Goal: Information Seeking & Learning: Learn about a topic

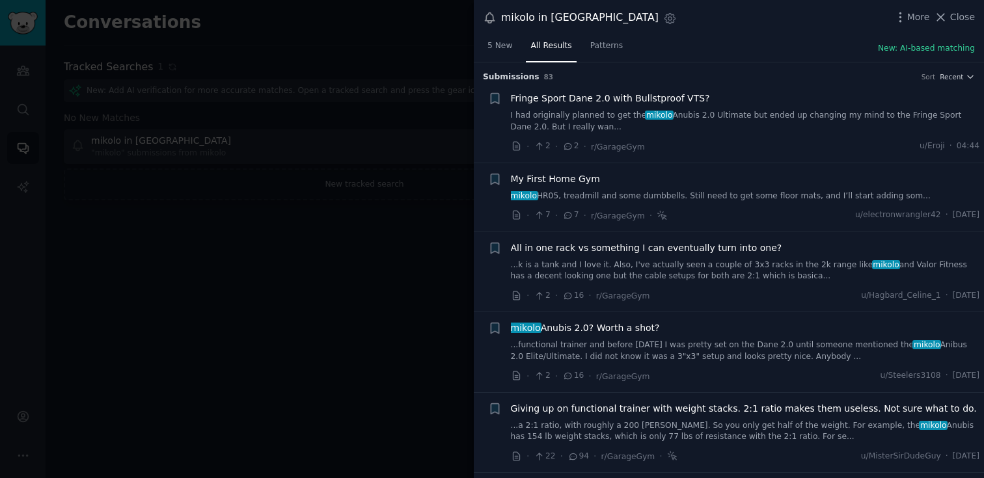
click at [375, 294] on div at bounding box center [492, 239] width 984 height 478
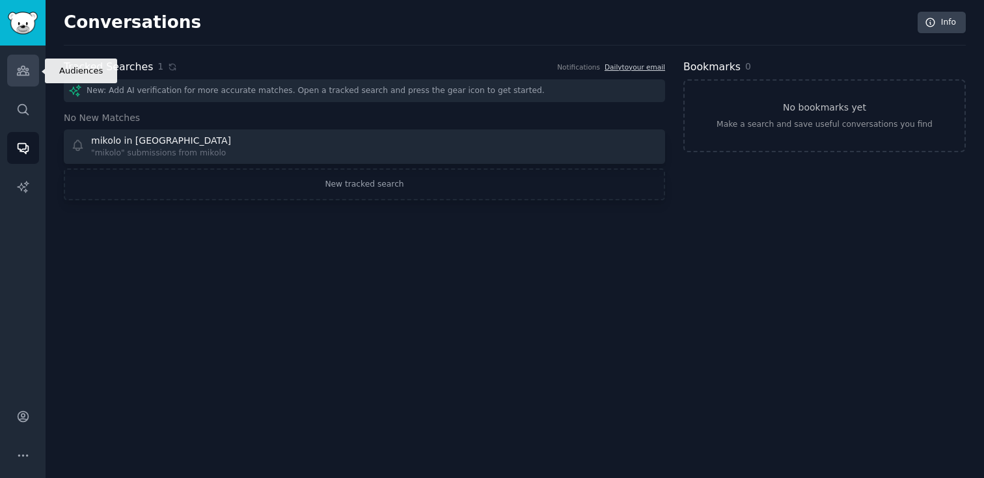
click at [27, 75] on icon "Sidebar" at bounding box center [23, 70] width 12 height 9
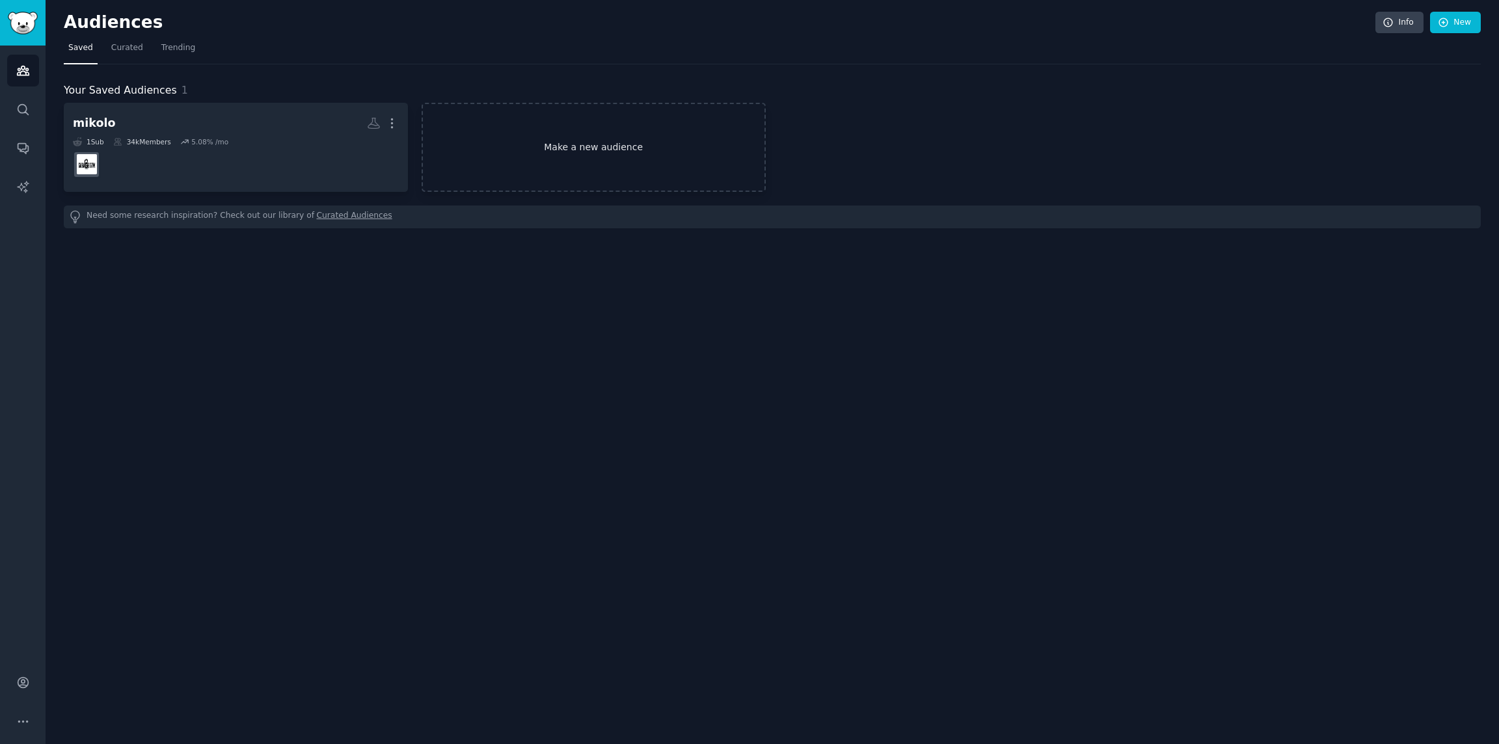
click at [612, 159] on link "Make a new audience" at bounding box center [594, 147] width 344 height 89
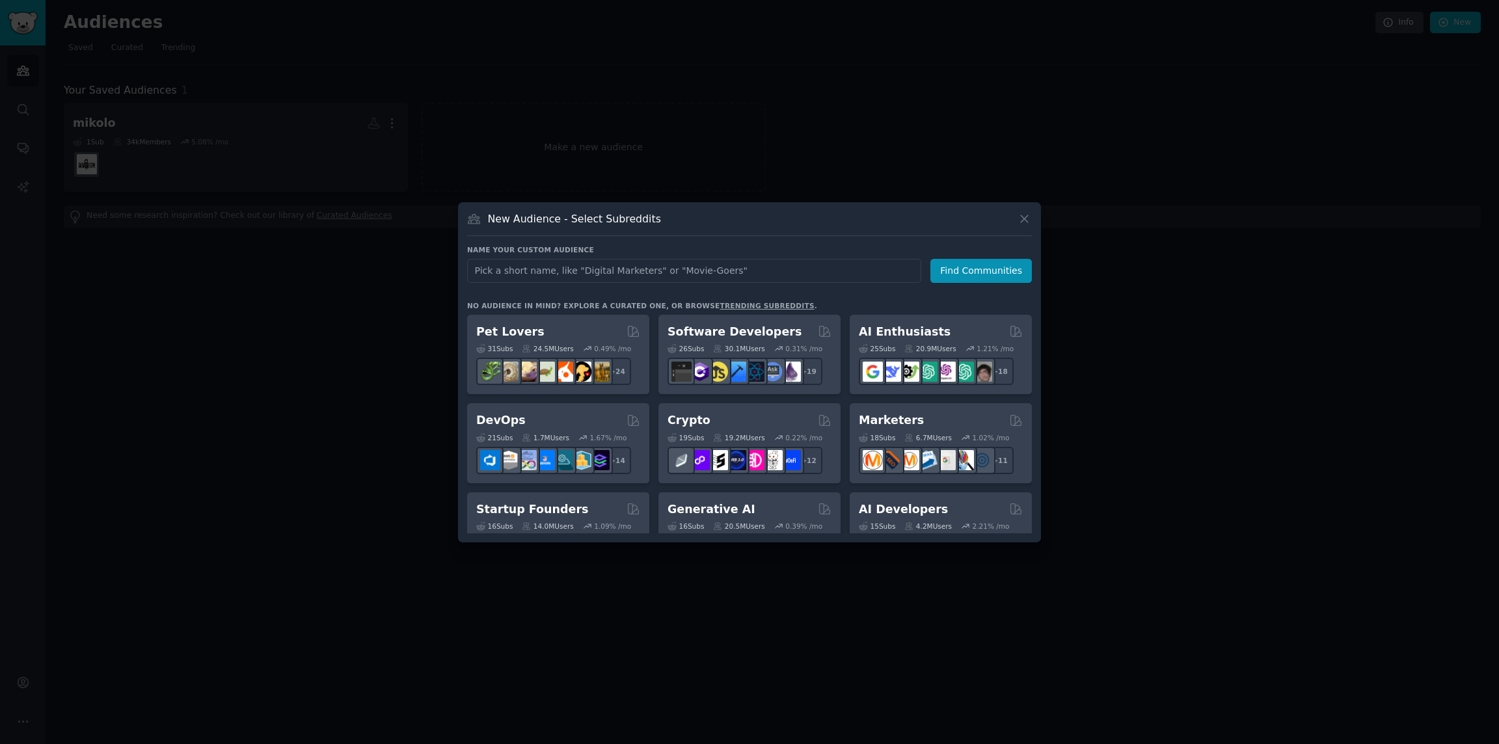
click at [647, 267] on input "text" at bounding box center [694, 271] width 454 height 24
type input "ritfit"
click at [984, 275] on button "Find Communities" at bounding box center [980, 271] width 101 height 24
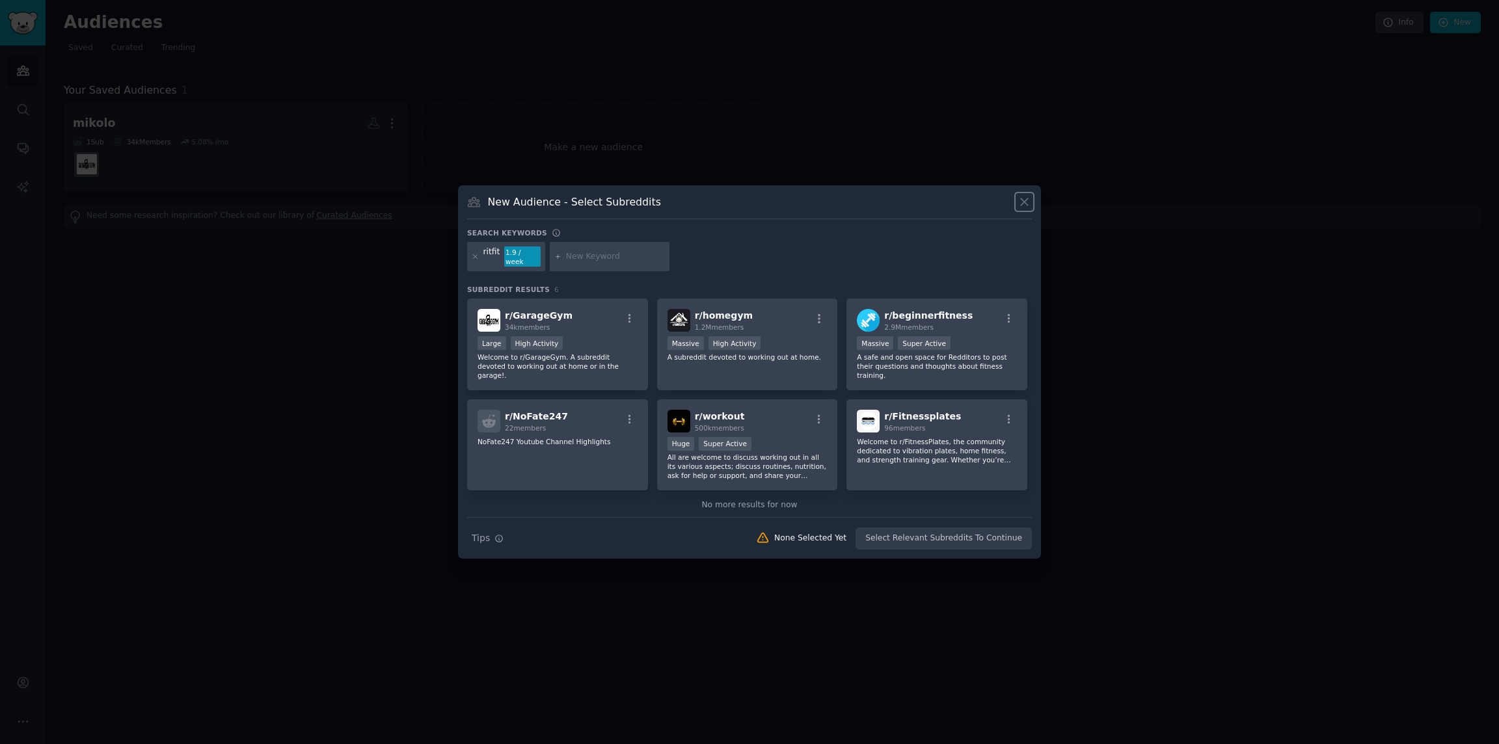
click at [1029, 208] on icon at bounding box center [1025, 202] width 14 height 14
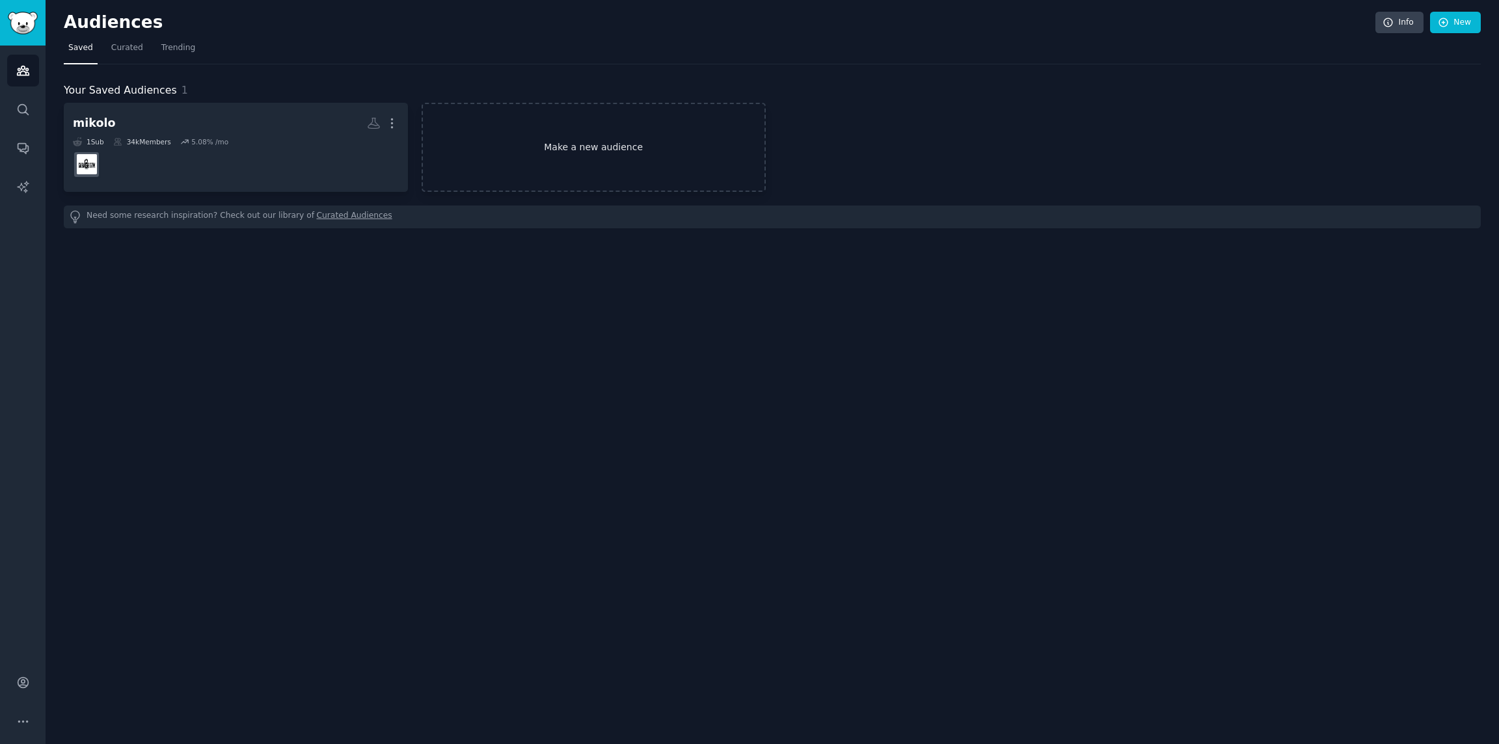
click at [568, 141] on link "Make a new audience" at bounding box center [594, 147] width 344 height 89
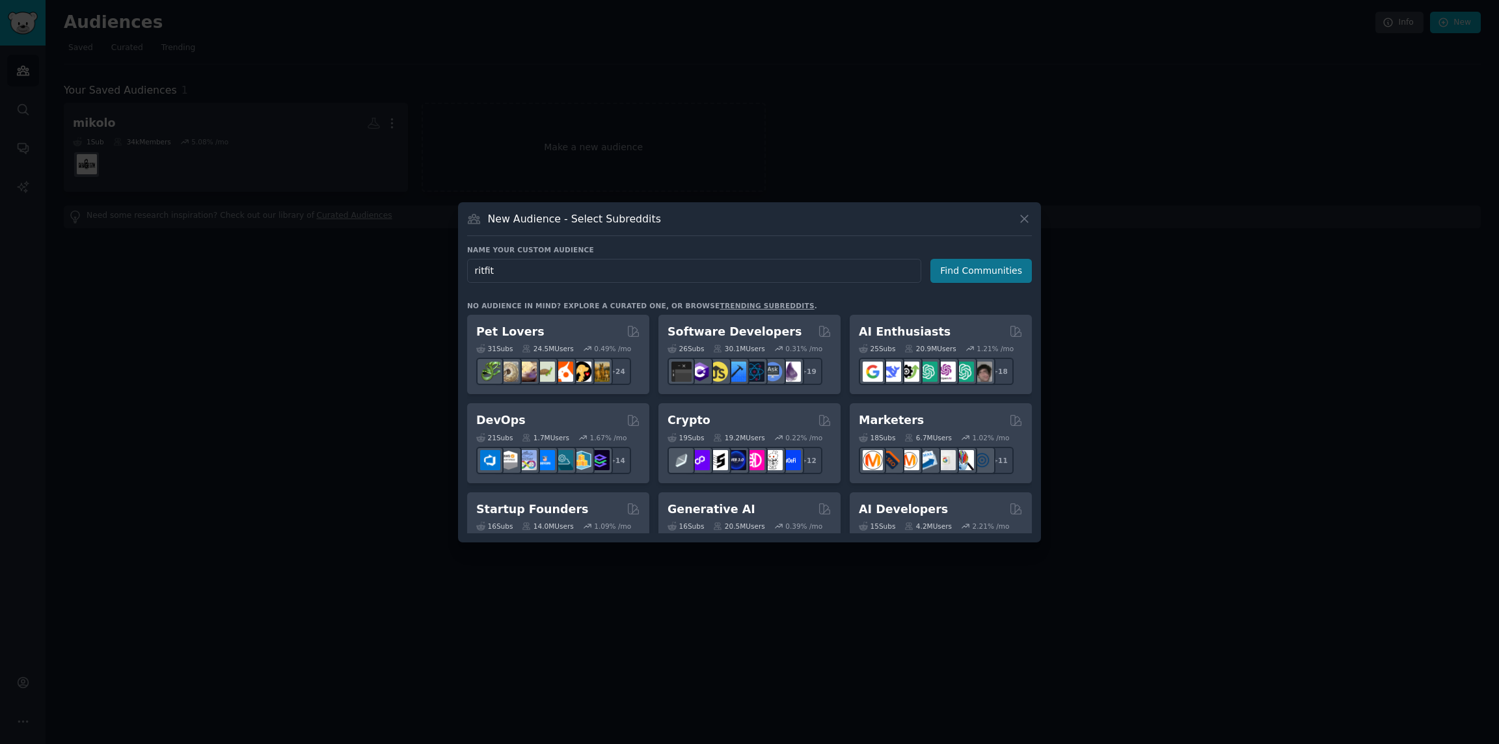
type input "ritfit"
click at [963, 277] on button "Find Communities" at bounding box center [980, 271] width 101 height 24
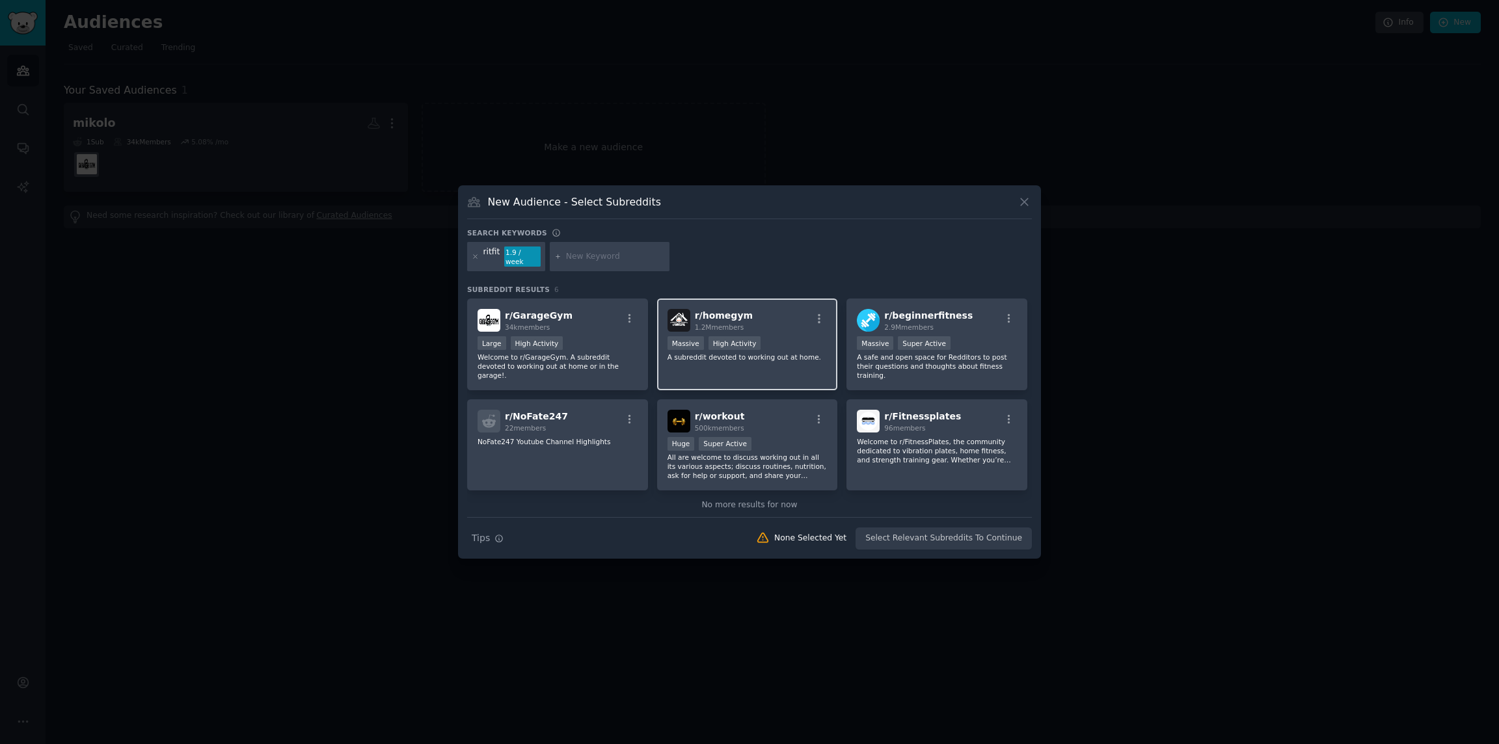
click at [719, 323] on span "1.2M members" at bounding box center [719, 327] width 49 height 8
click at [1006, 538] on button "Create Audience" at bounding box center [990, 539] width 86 height 22
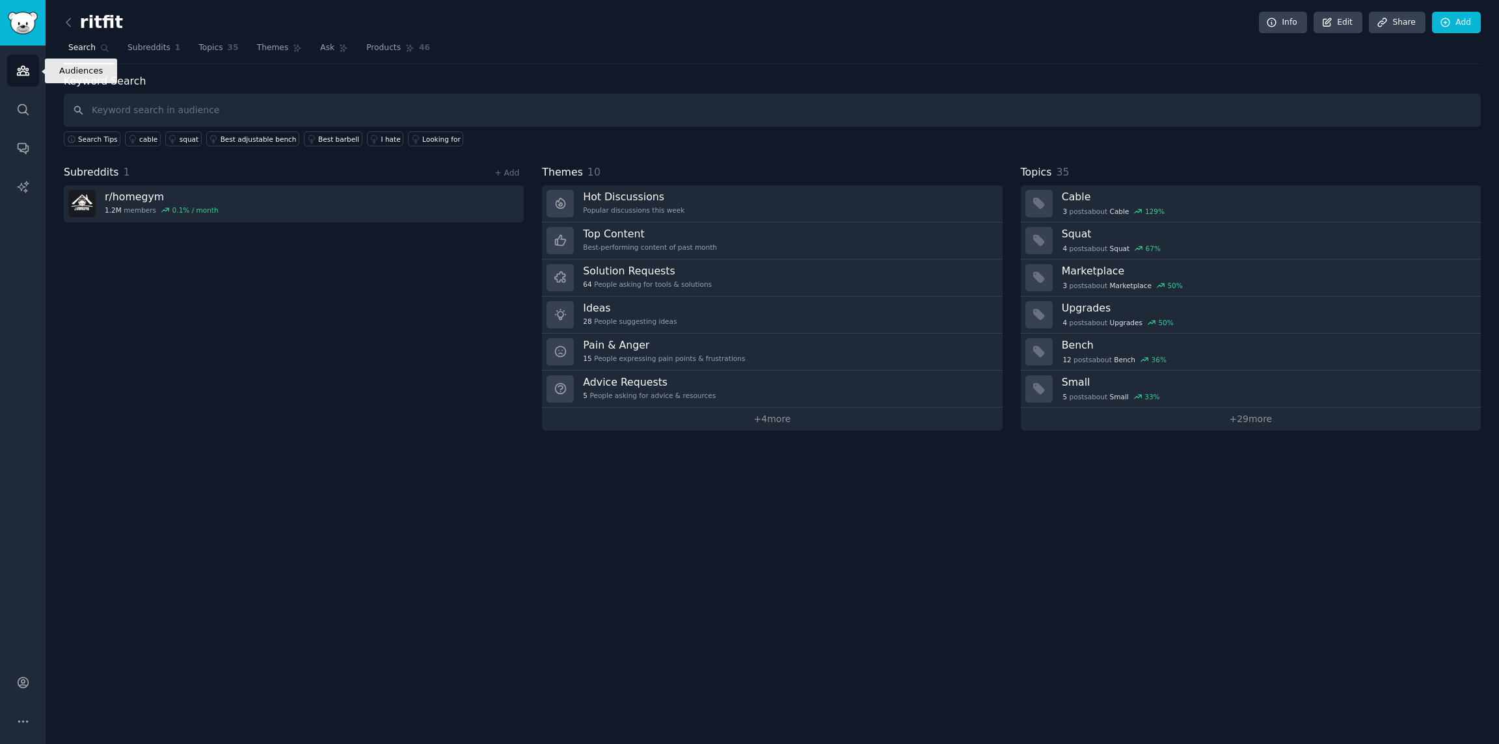
click at [27, 71] on icon "Sidebar" at bounding box center [23, 71] width 14 height 14
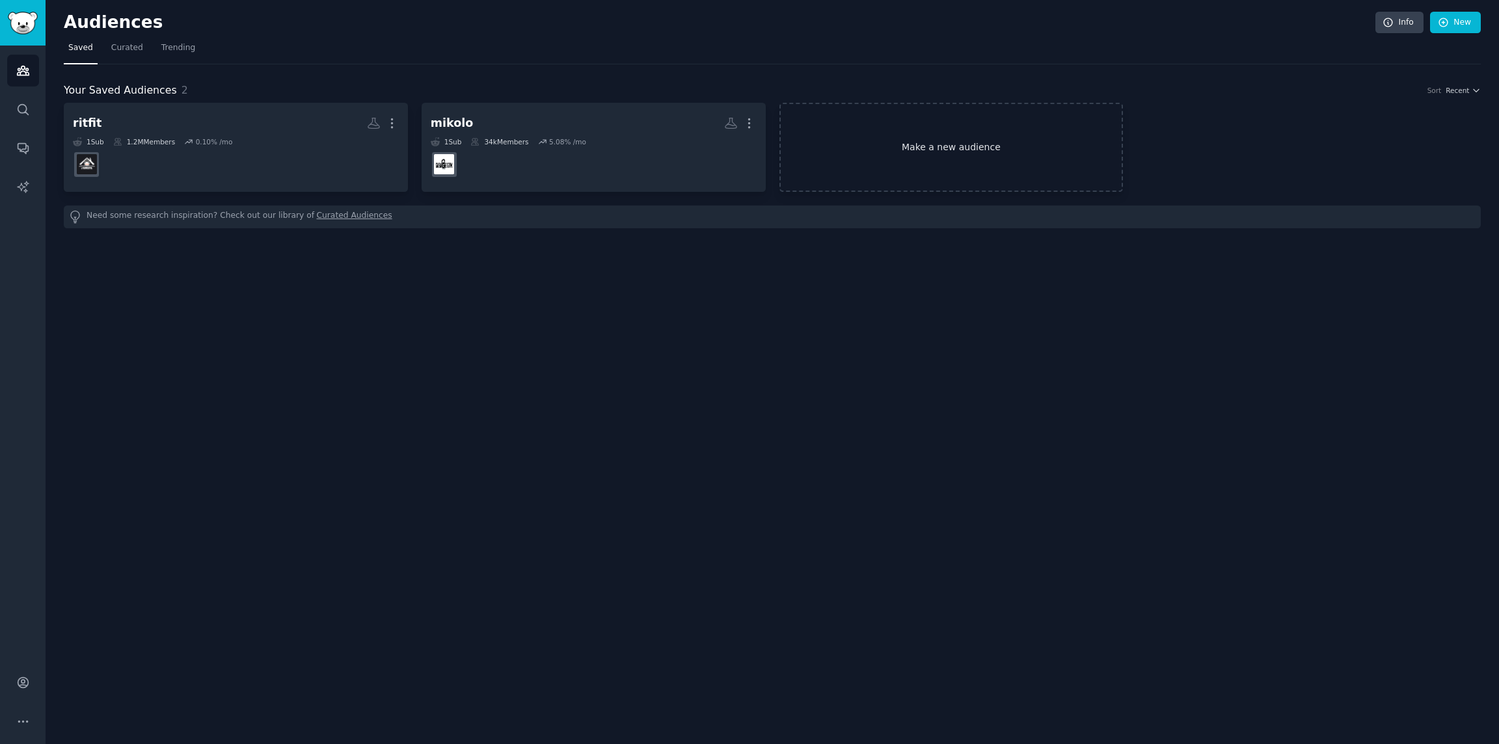
click at [959, 156] on link "Make a new audience" at bounding box center [951, 147] width 344 height 89
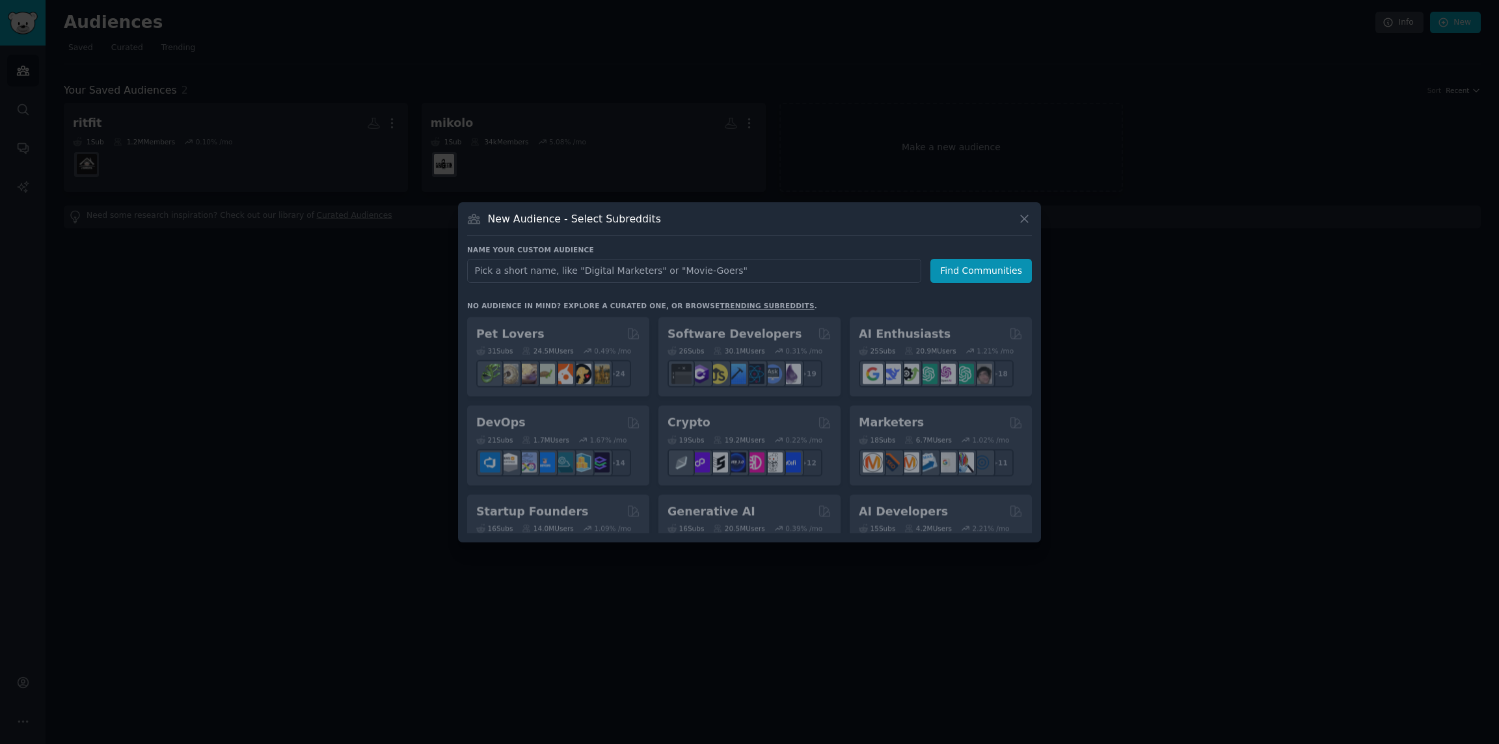
click at [769, 274] on input "text" at bounding box center [694, 271] width 454 height 24
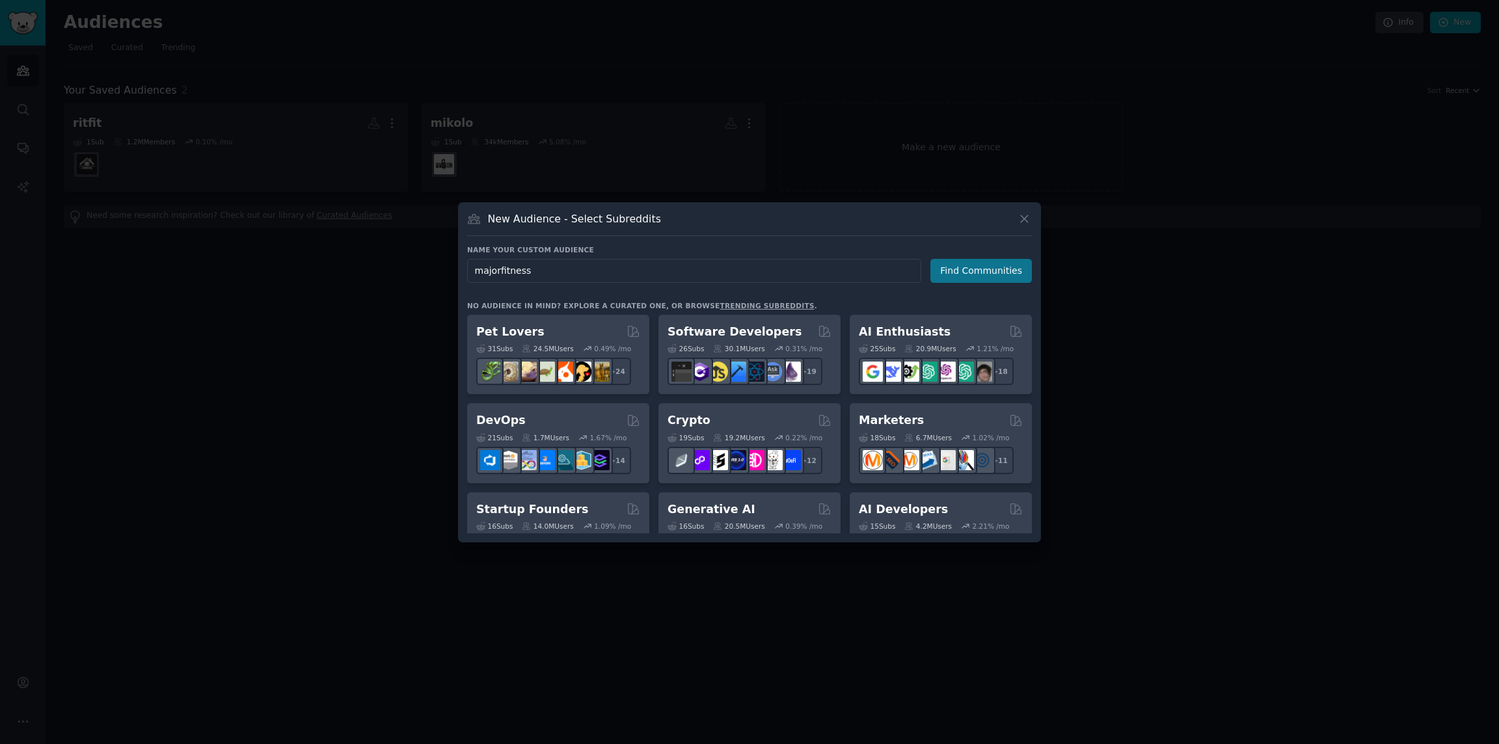
type input "majorfitness"
click at [953, 267] on button "Find Communities" at bounding box center [980, 271] width 101 height 24
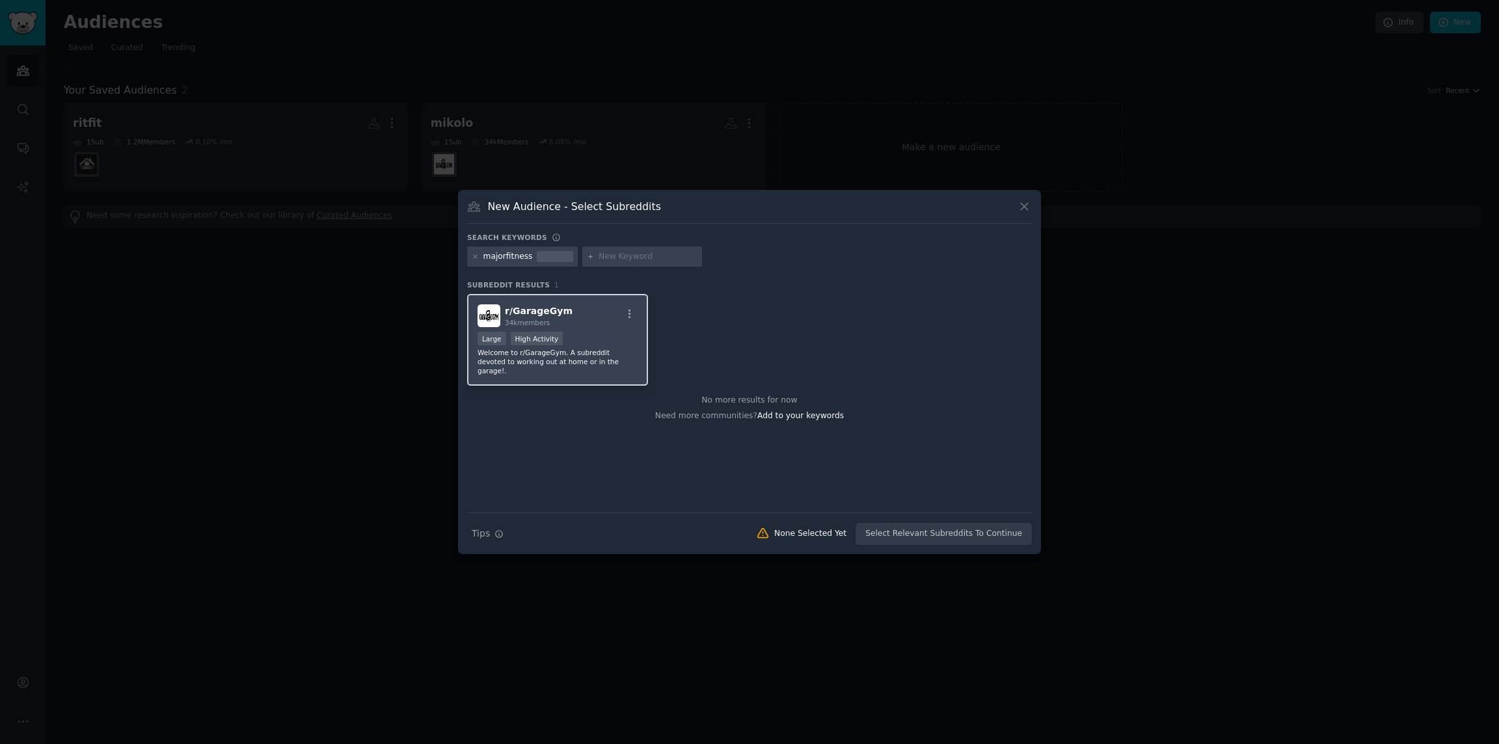
click at [602, 326] on div "r/ GarageGym 34k members" at bounding box center [558, 315] width 160 height 23
click at [990, 528] on button "Create Audience" at bounding box center [990, 534] width 86 height 22
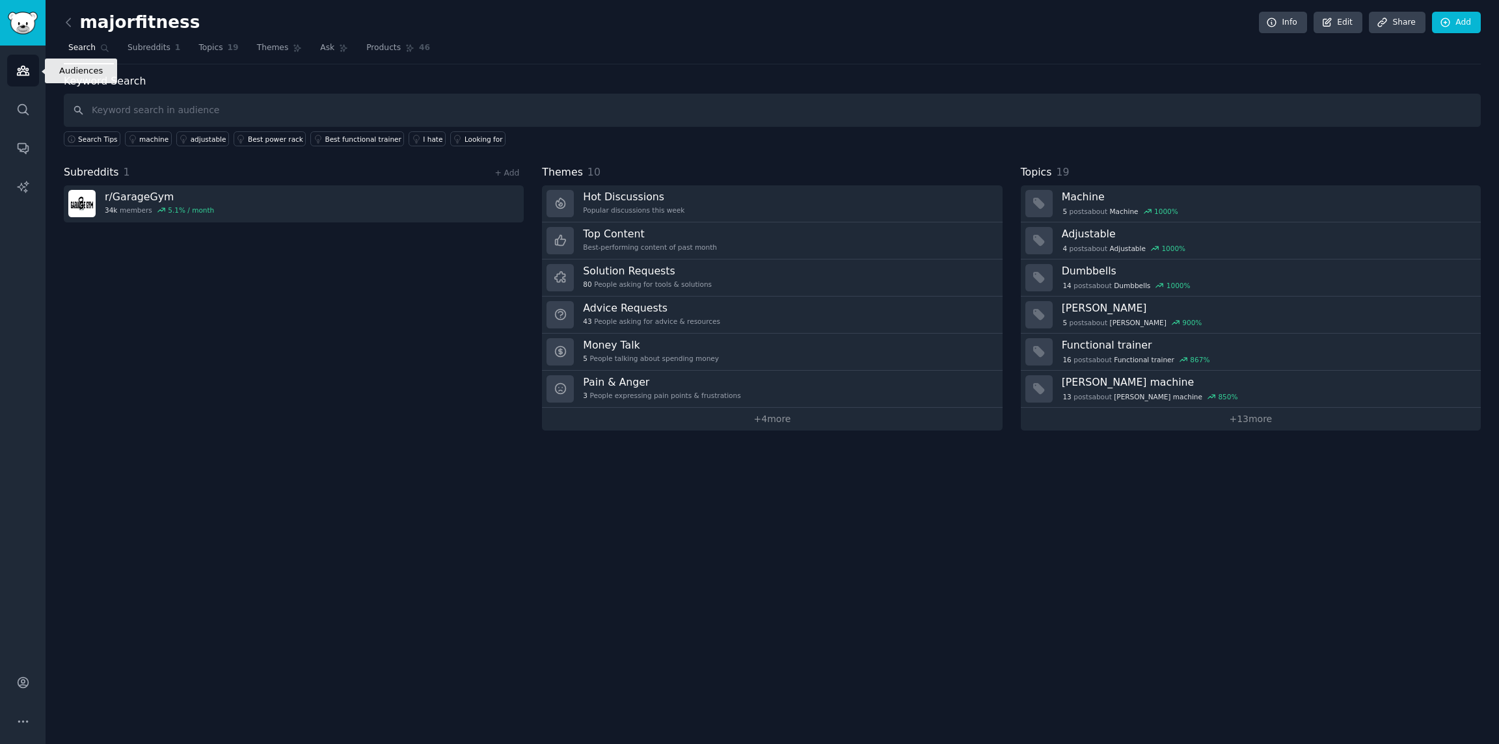
click at [23, 75] on icon "Sidebar" at bounding box center [23, 70] width 12 height 9
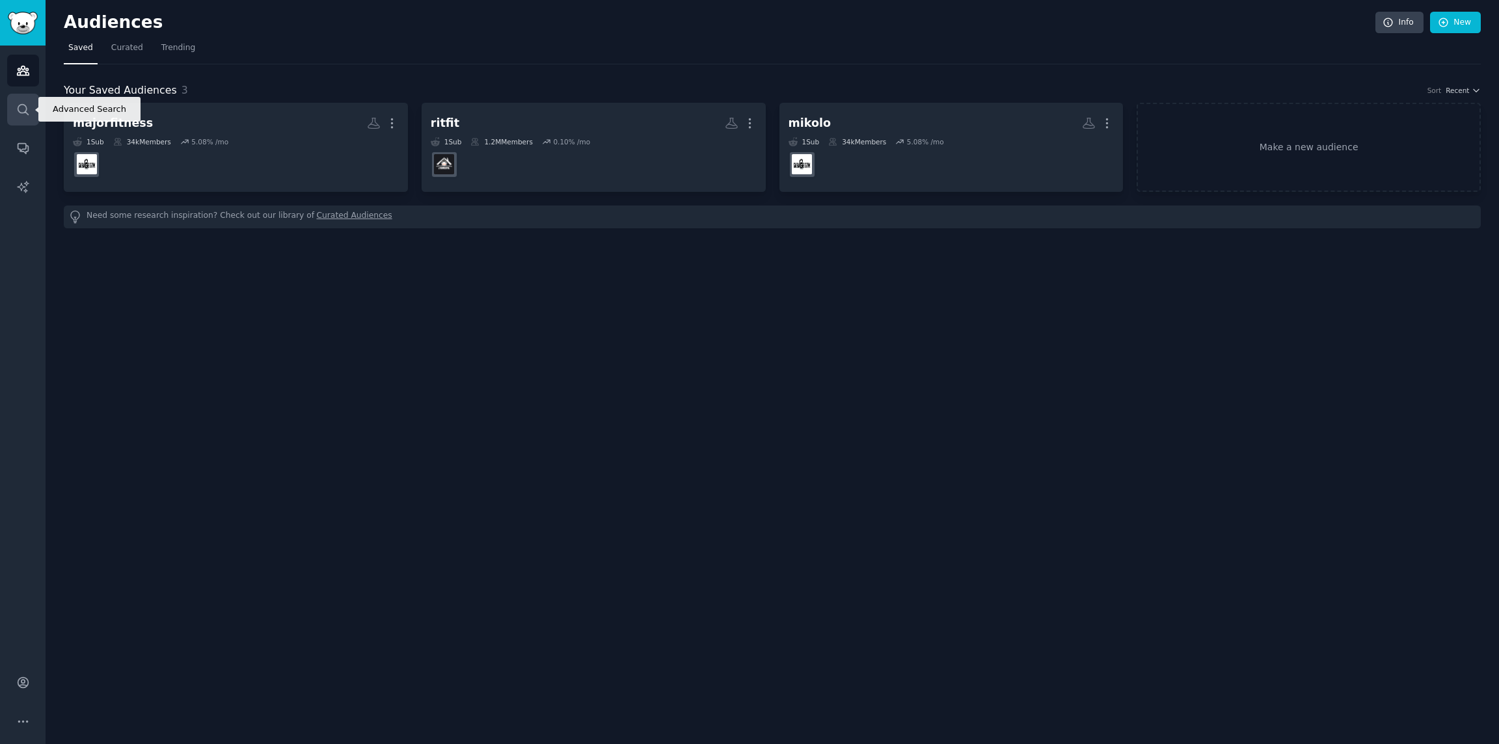
click at [26, 109] on icon "Sidebar" at bounding box center [23, 109] width 10 height 10
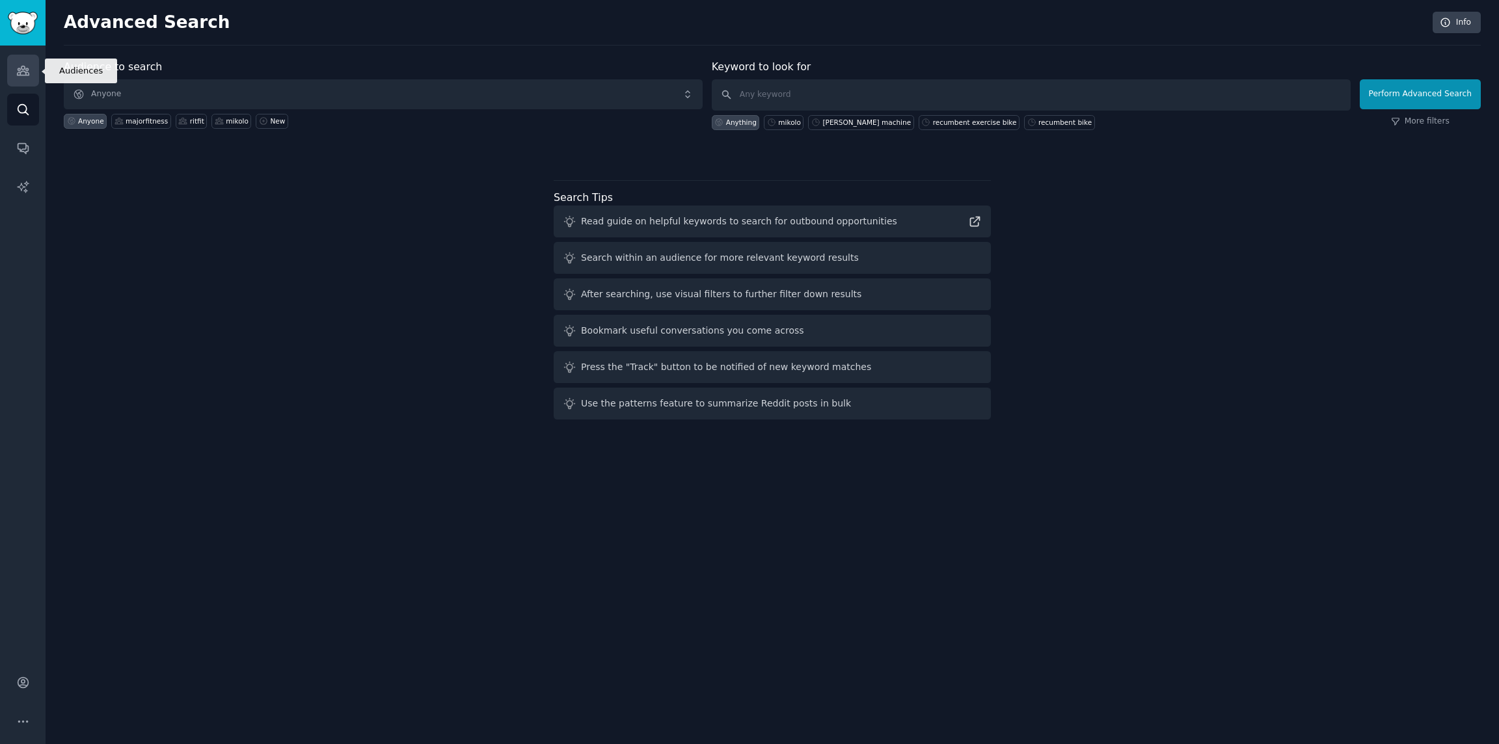
click at [29, 78] on link "Audiences" at bounding box center [23, 71] width 32 height 32
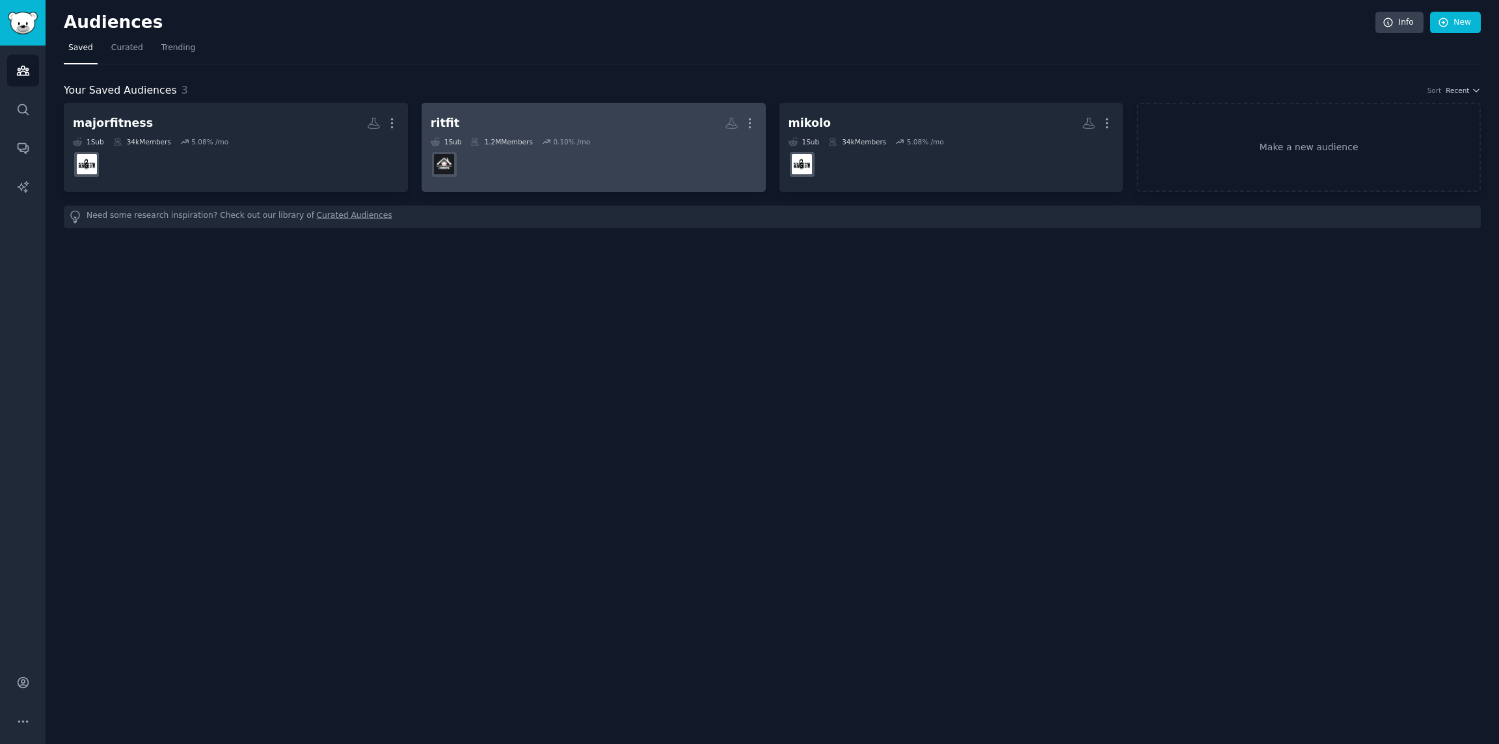
click at [565, 128] on h2 "ritfit More" at bounding box center [594, 123] width 326 height 23
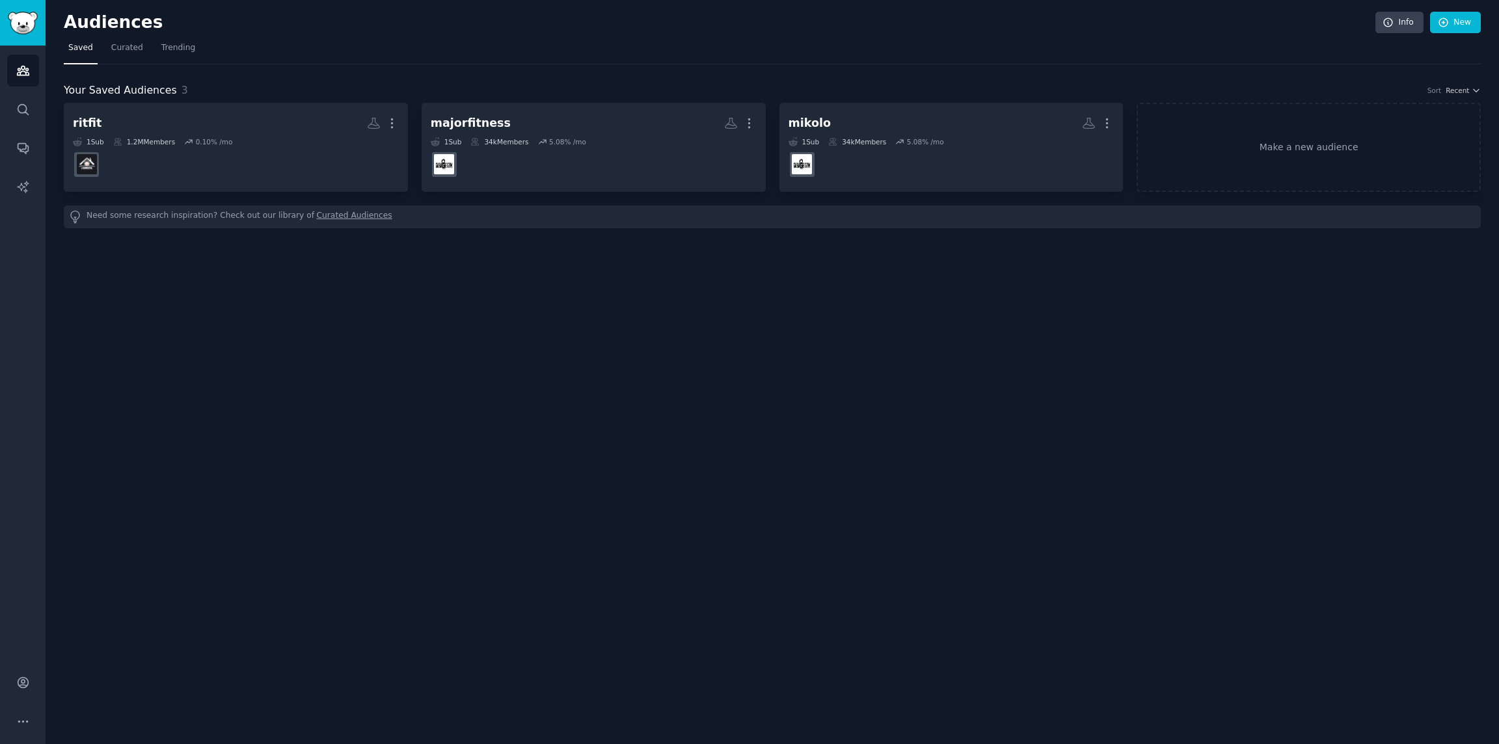
click at [690, 346] on div "Audiences Info New Saved Curated Trending Your Saved Audiences 3 Sort Recent ri…" at bounding box center [772, 372] width 1453 height 744
click at [29, 118] on link "Search" at bounding box center [23, 110] width 32 height 32
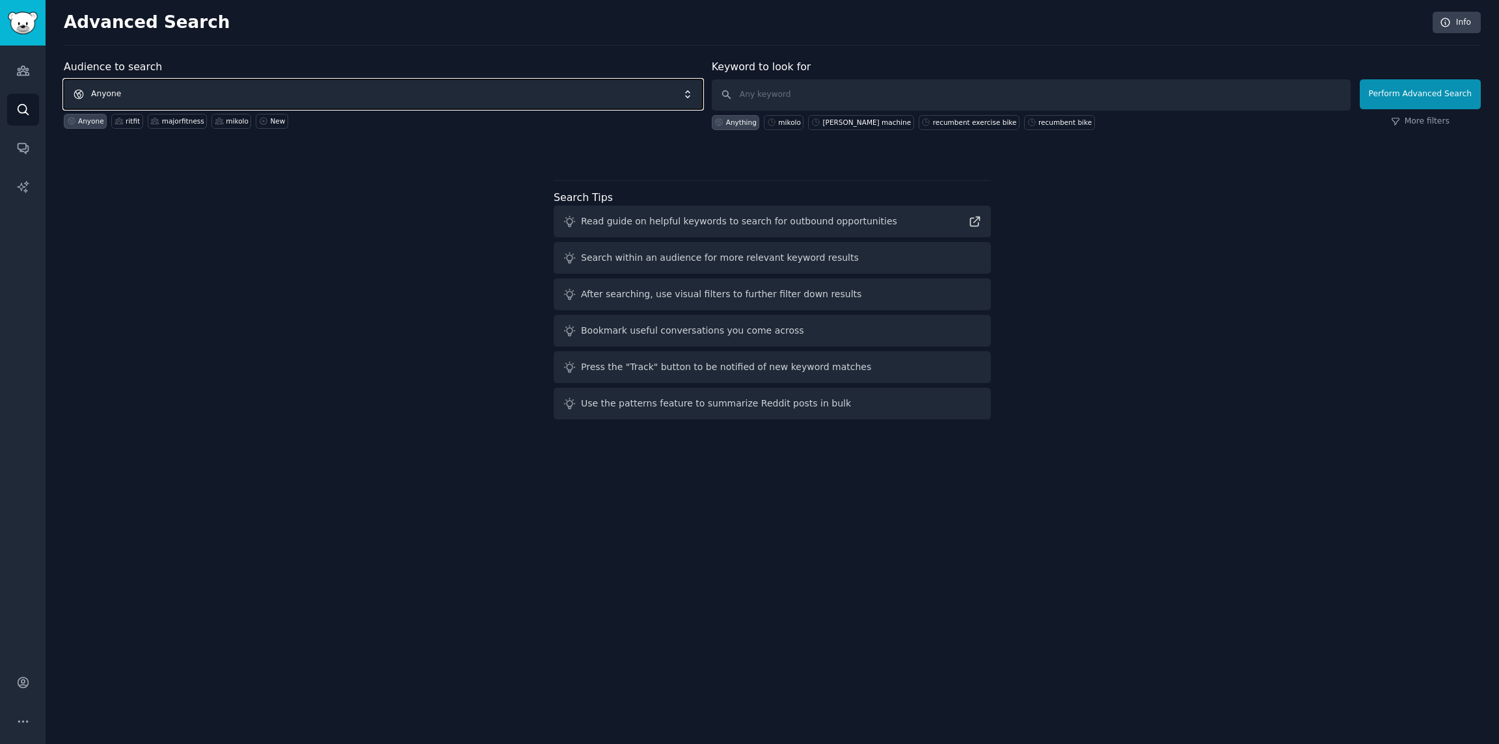
click at [295, 94] on span "Anyone" at bounding box center [383, 94] width 639 height 30
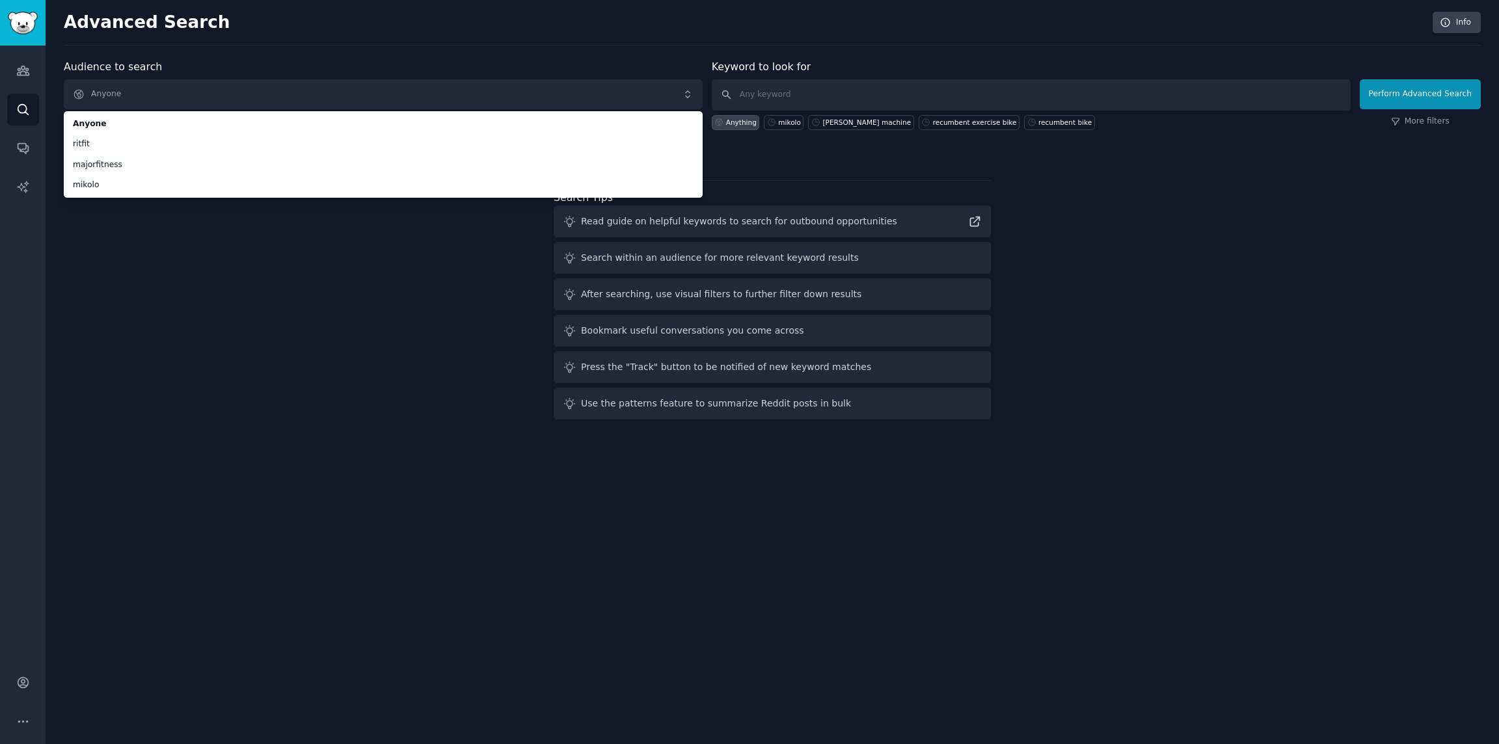
click at [224, 241] on div "Audience to search Anyone Anyone ritfit majorfitness mikolo Anyone ritfit major…" at bounding box center [772, 242] width 1417 height 366
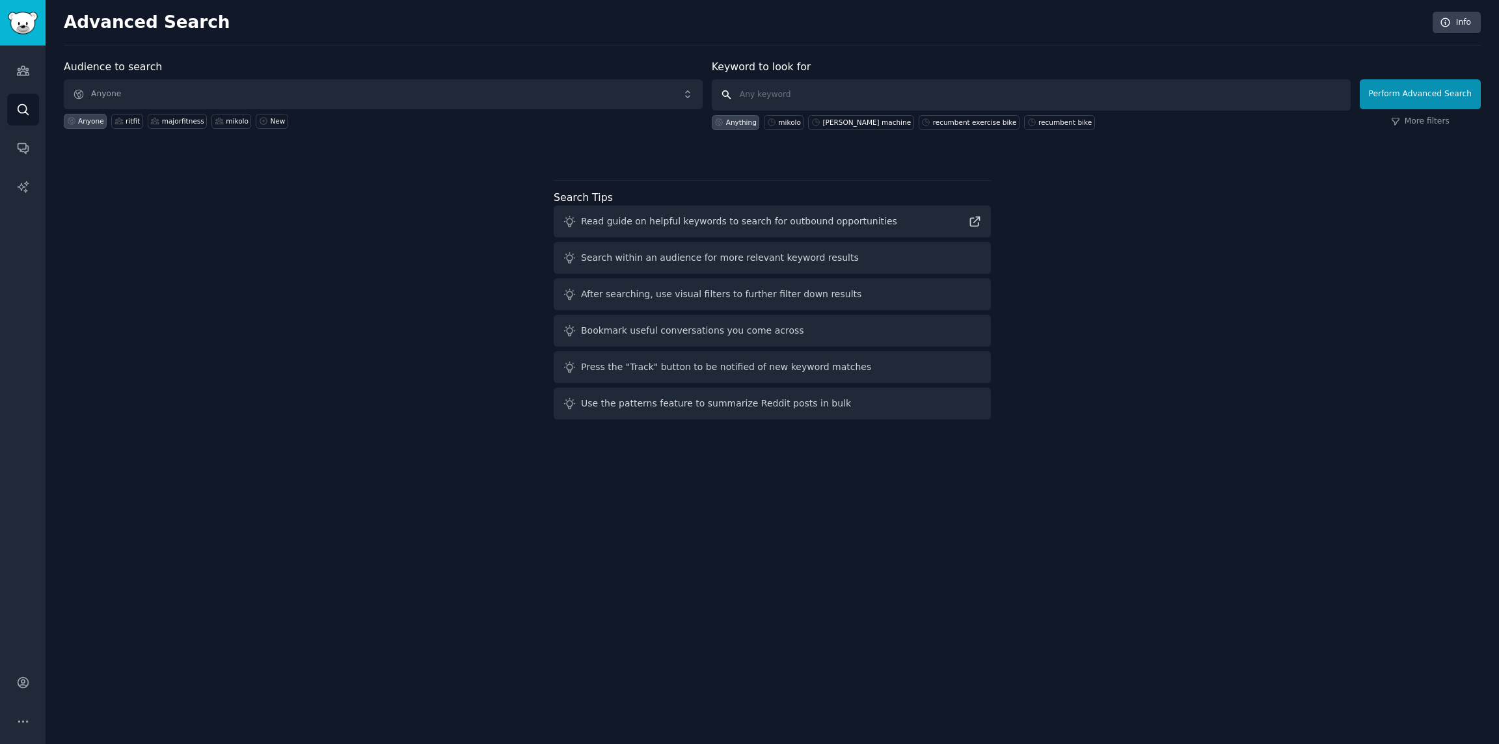
click at [803, 100] on input "text" at bounding box center [1031, 94] width 639 height 31
type input "recumbent exercise bike"
click at [1421, 88] on button "Perform Advanced Search" at bounding box center [1420, 94] width 121 height 30
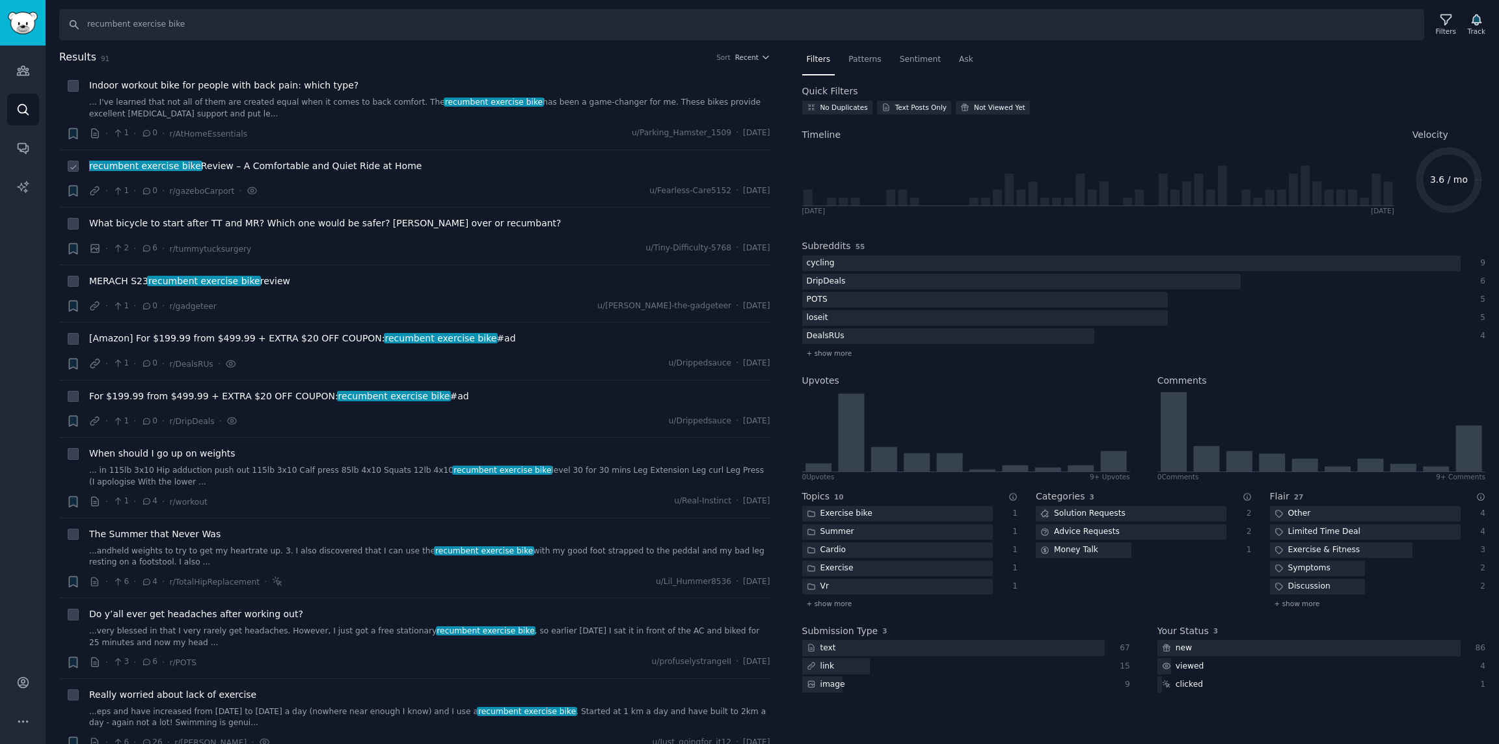
click at [315, 167] on span "recumbent exercise bike Review – A Comfortable and Quiet Ride at Home" at bounding box center [255, 166] width 332 height 14
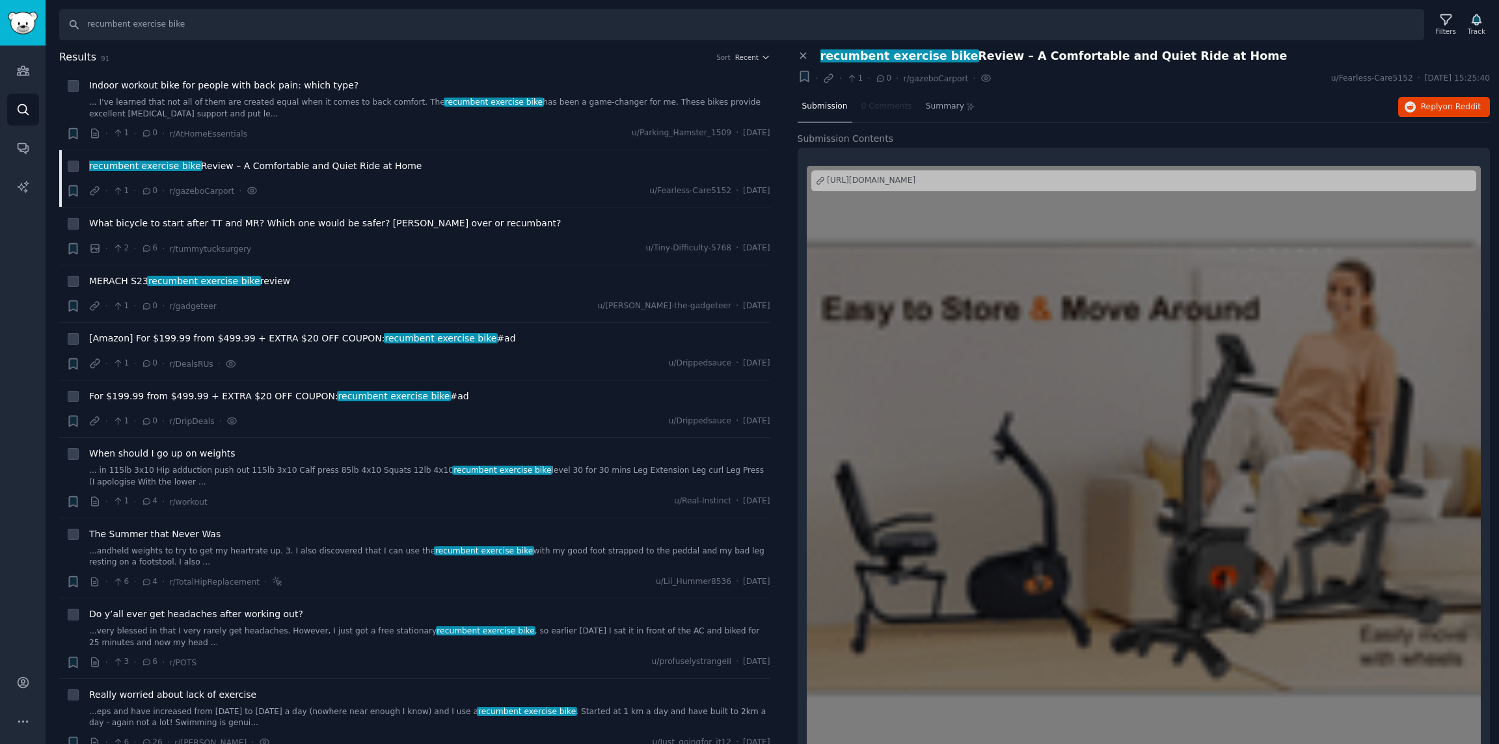
click at [915, 181] on div "https://www.2carcarport.com/2025/09/recumbent-exercise-bike-review.html?m=1" at bounding box center [871, 181] width 88 height 12
click at [1424, 109] on span "Reply on Reddit" at bounding box center [1451, 107] width 60 height 12
click at [344, 103] on link "... I've learned that not all of them are created equal when it comes to back c…" at bounding box center [429, 108] width 681 height 23
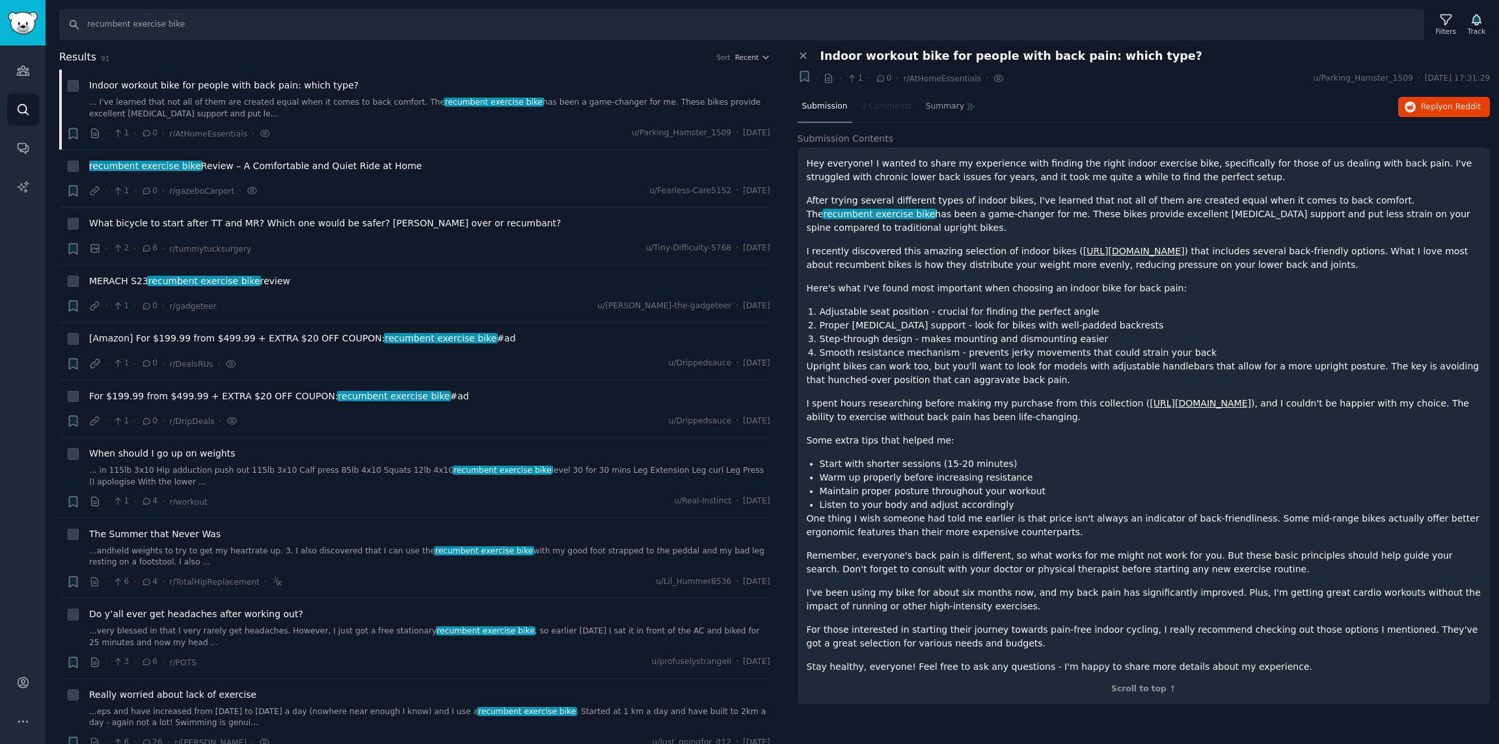
click at [965, 180] on p "Hey everyone! I wanted to share my experience with finding the right indoor exe…" at bounding box center [1144, 170] width 675 height 27
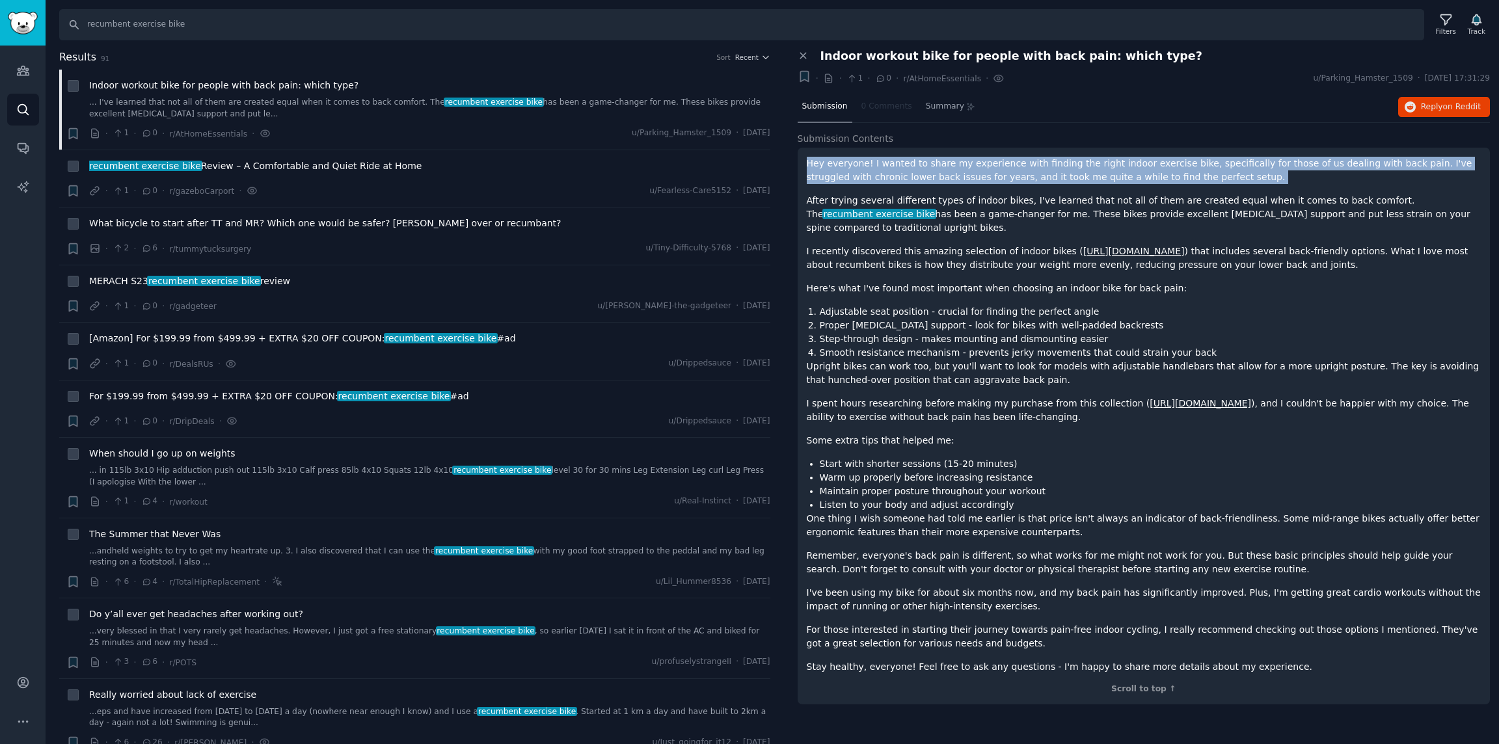
click at [965, 180] on p "Hey everyone! I wanted to share my experience with finding the right indoor exe…" at bounding box center [1144, 170] width 675 height 27
copy div "Hey everyone! I wanted to share my experience with finding the right indoor exe…"
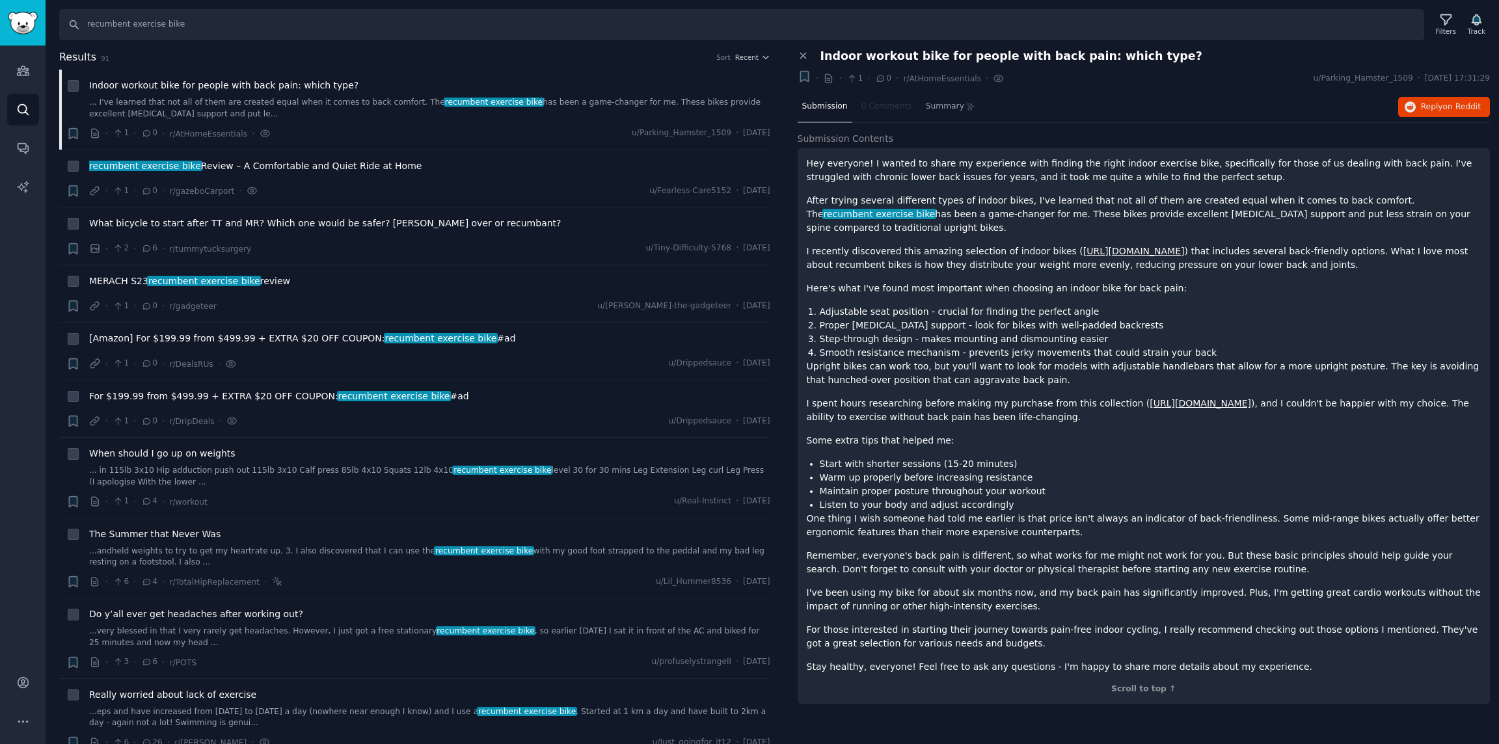
click at [1010, 245] on p "I recently discovered this amazing selection of indoor bikes ( https://athometo…" at bounding box center [1144, 258] width 675 height 27
click at [945, 319] on li "Proper lumbar support - look for bikes with well-padded backrests" at bounding box center [1151, 326] width 662 height 14
copy li "for"
click at [945, 319] on li "Proper lumbar support - look for bikes with well-padded backrests" at bounding box center [1151, 326] width 662 height 14
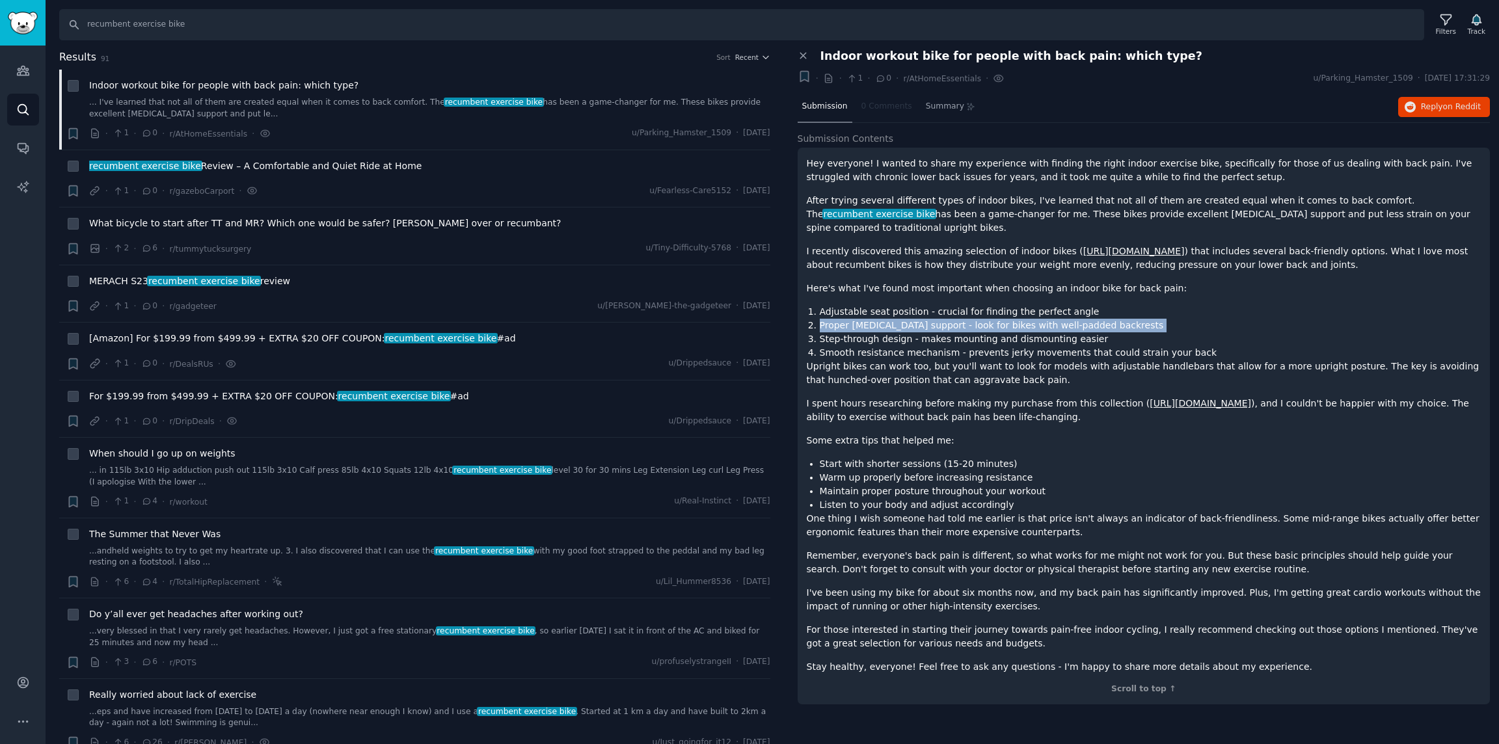
copy ol "Proper lumbar support - look for bikes with well-padded backrests"
click at [938, 346] on li "Smooth resistance mechanism - prevents jerky movements that could strain your b…" at bounding box center [1151, 353] width 662 height 14
click at [925, 332] on li "Step-through design - makes mounting and dismounting easier" at bounding box center [1151, 339] width 662 height 14
copy ol "Step-through design - makes mounting and dismounting easier"
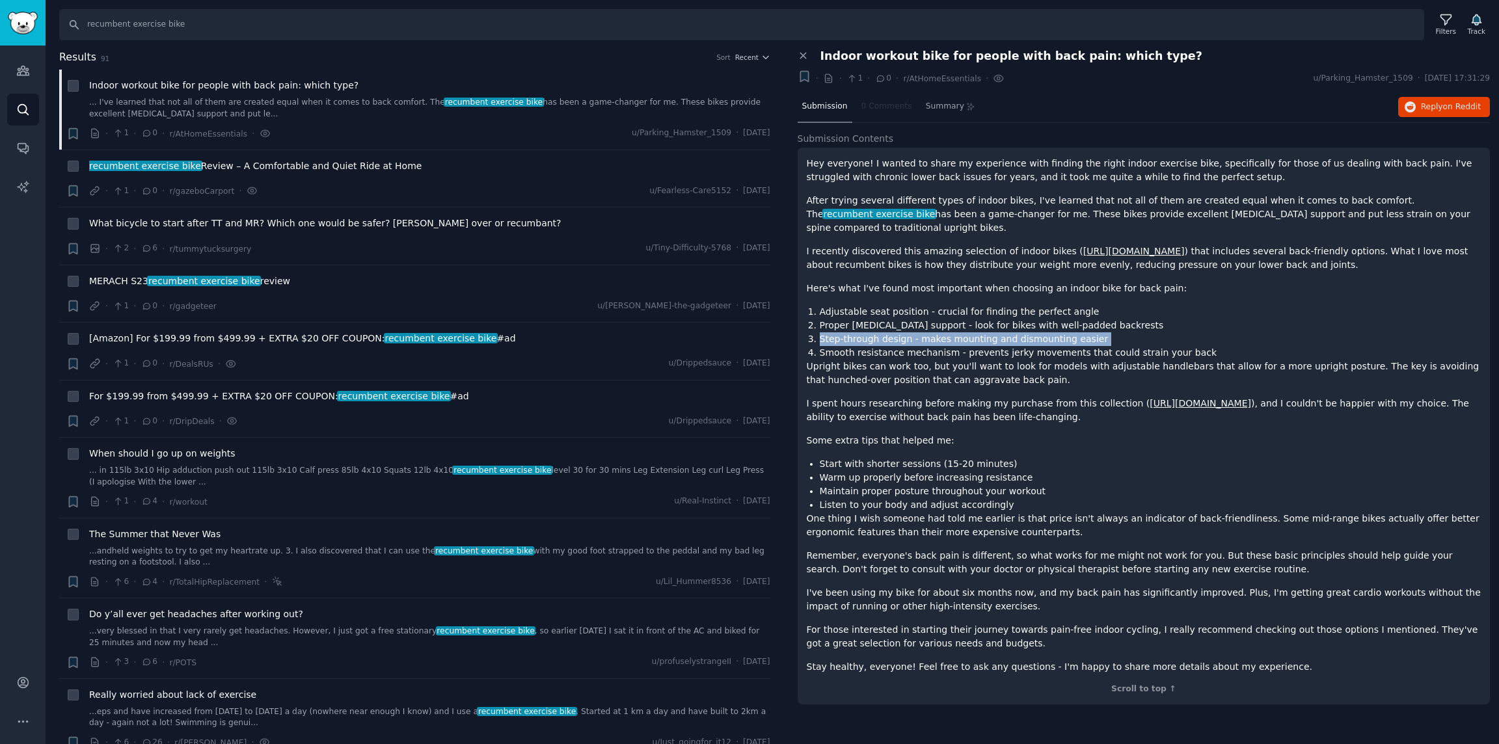
click at [925, 332] on li "Step-through design - makes mounting and dismounting easier" at bounding box center [1151, 339] width 662 height 14
click at [901, 397] on p "I spent hours researching before making my purchase from this collection ( http…" at bounding box center [1144, 410] width 675 height 27
click at [884, 457] on li "Start with shorter sessions (15-20 minutes)" at bounding box center [1151, 464] width 662 height 14
drag, startPoint x: 884, startPoint y: 455, endPoint x: 885, endPoint y: 507, distance: 52.1
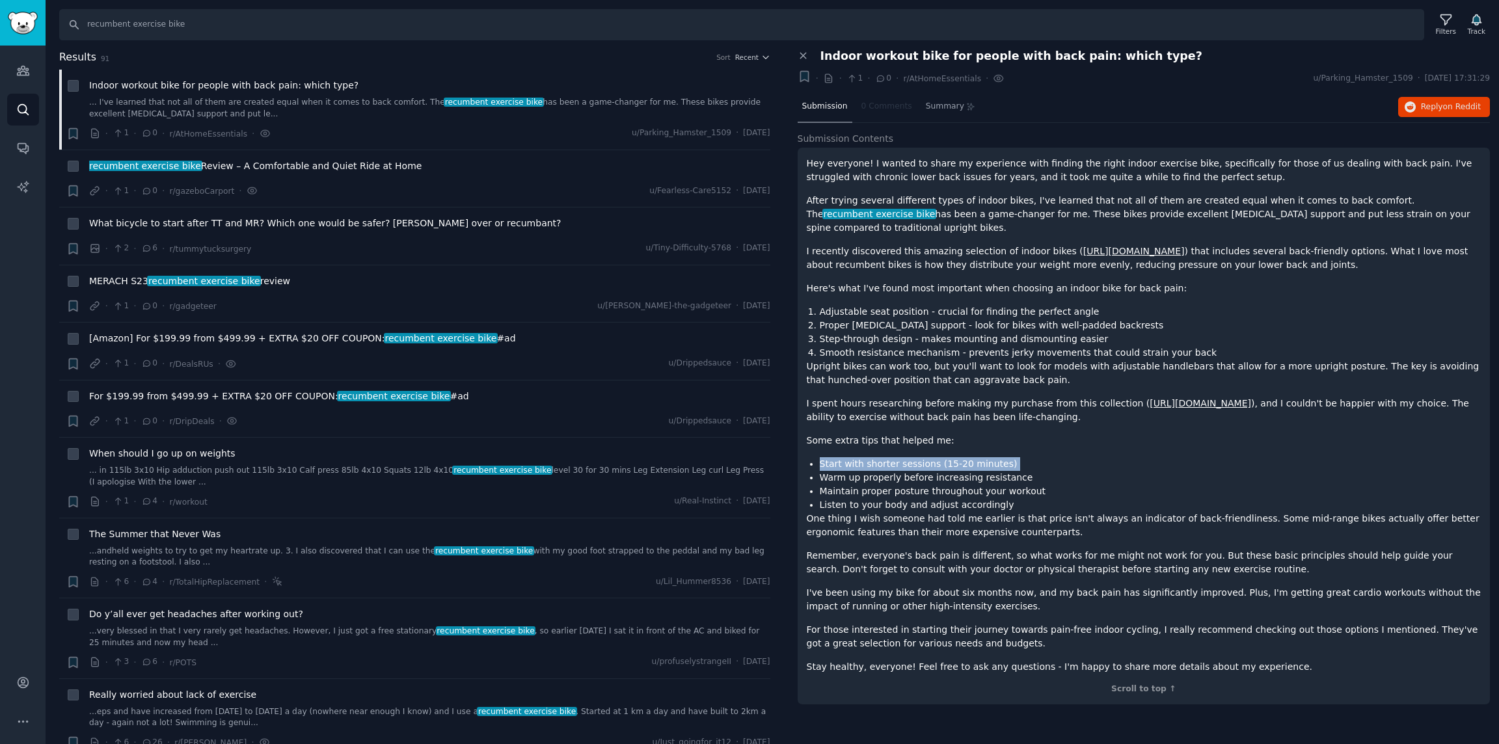
click at [884, 457] on li "Start with shorter sessions (15-20 minutes)" at bounding box center [1151, 464] width 662 height 14
copy ul "Start with shorter sessions (15-20 minutes)"
click at [887, 513] on p "One thing I wish someone had told me earlier is that price isn't always an indi…" at bounding box center [1144, 525] width 675 height 27
click at [1429, 105] on span "Reply on Reddit" at bounding box center [1451, 107] width 60 height 12
click at [761, 59] on icon "button" at bounding box center [765, 57] width 9 height 9
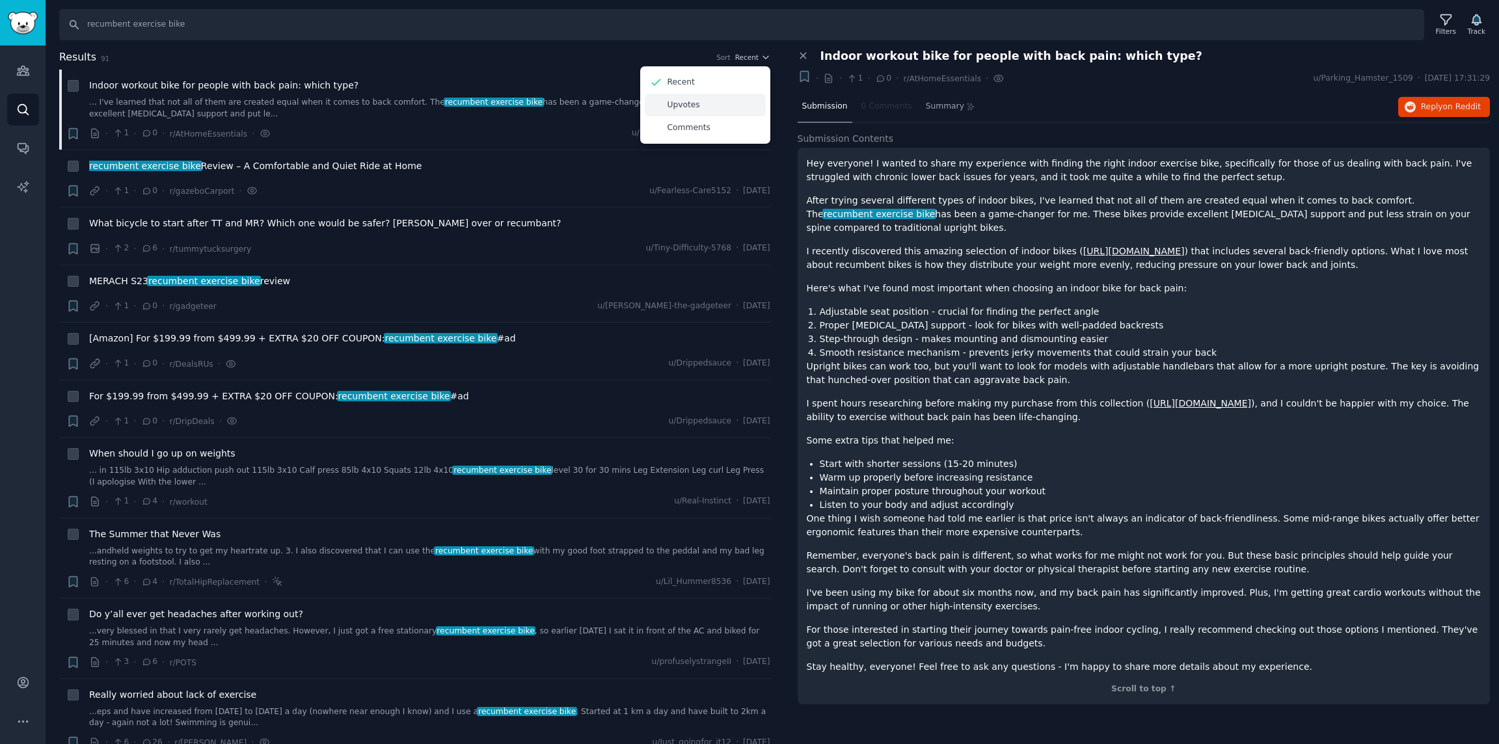
click at [694, 109] on p "Upvotes" at bounding box center [684, 106] width 33 height 12
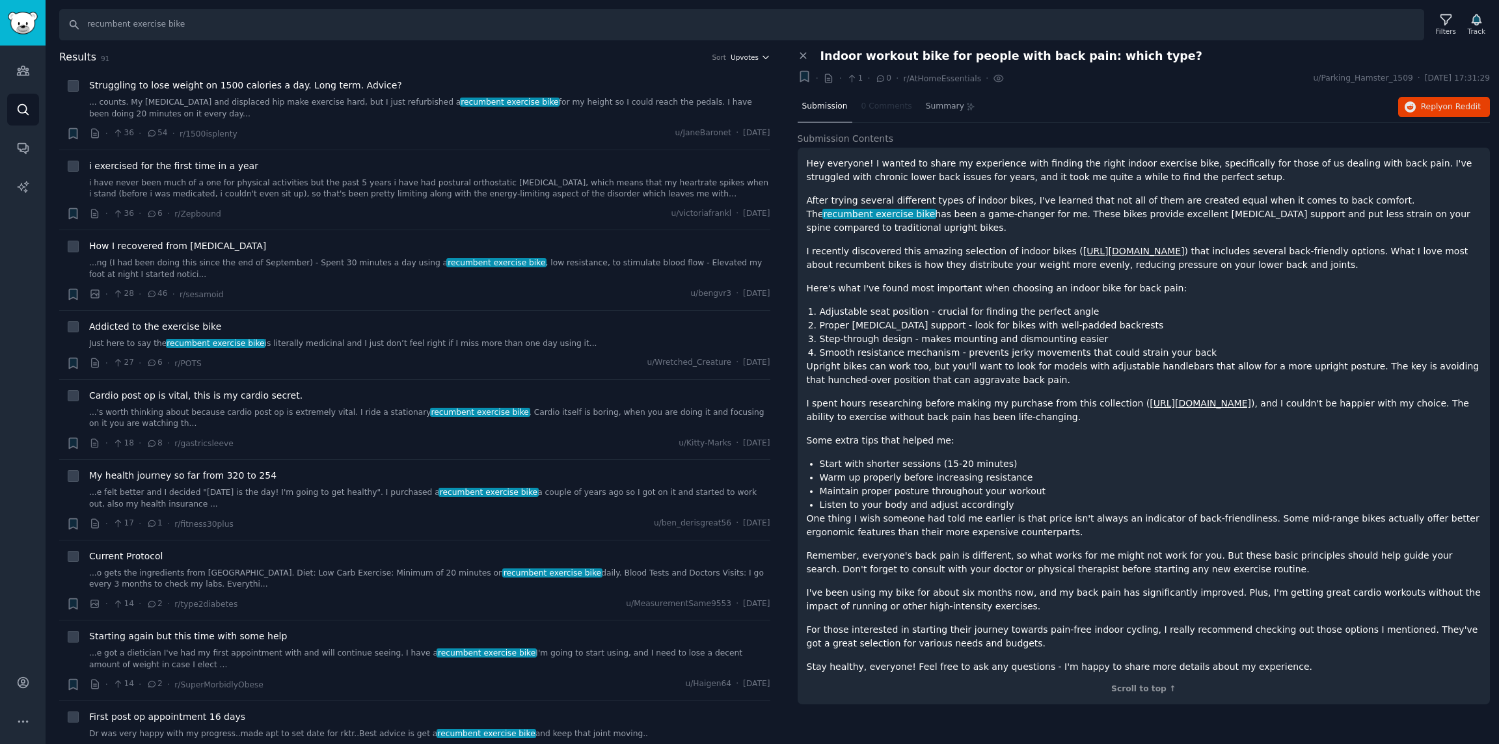
click at [766, 59] on icon "button" at bounding box center [765, 57] width 9 height 9
click at [711, 126] on div "Comments" at bounding box center [705, 127] width 121 height 23
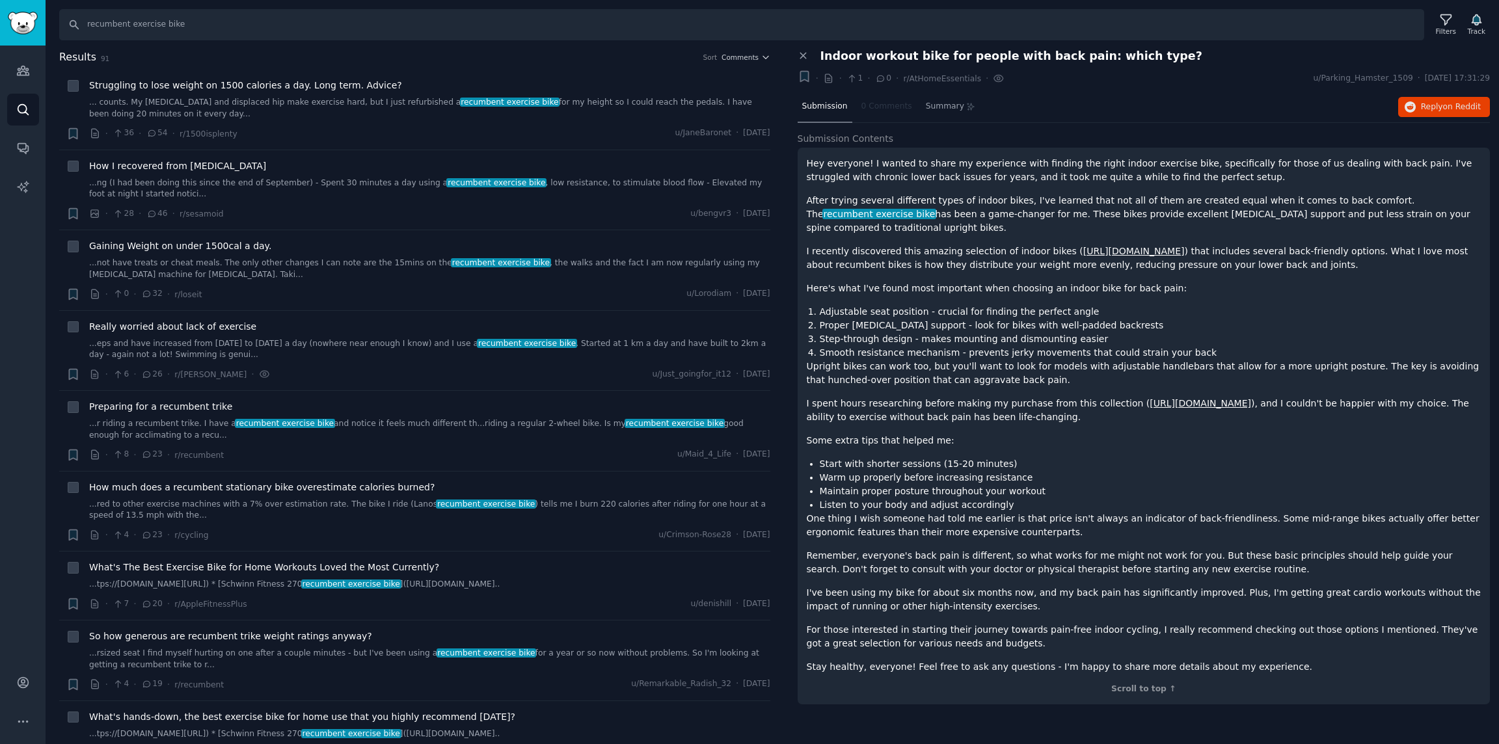
click at [752, 62] on h2 "Results 91 Sort Comments" at bounding box center [414, 57] width 711 height 16
click at [755, 61] on span "Comments" at bounding box center [740, 57] width 37 height 9
click at [708, 106] on div "Upvotes" at bounding box center [705, 105] width 121 height 23
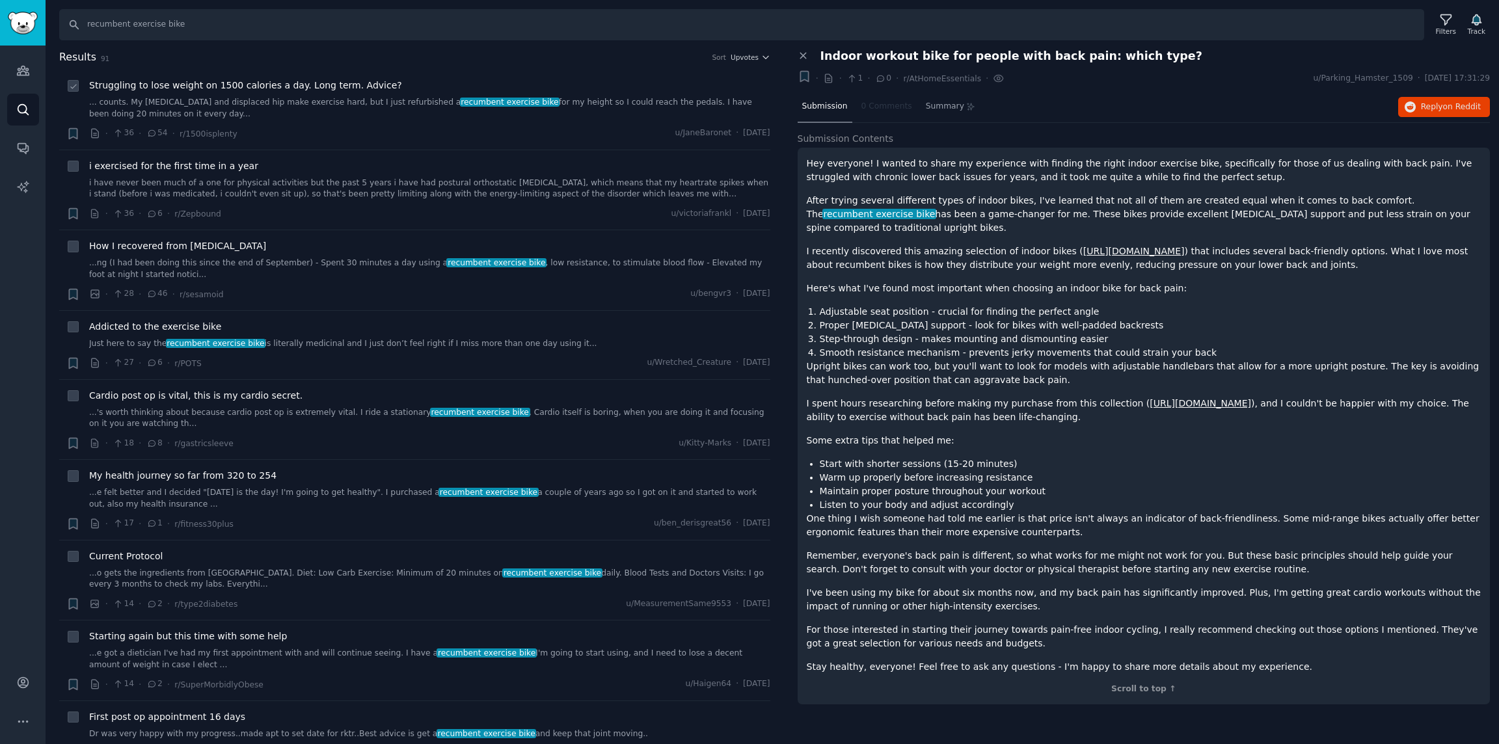
click at [593, 107] on link "... counts. My tachycardia and displaced hip make exercise hard, but I just ref…" at bounding box center [429, 108] width 681 height 23
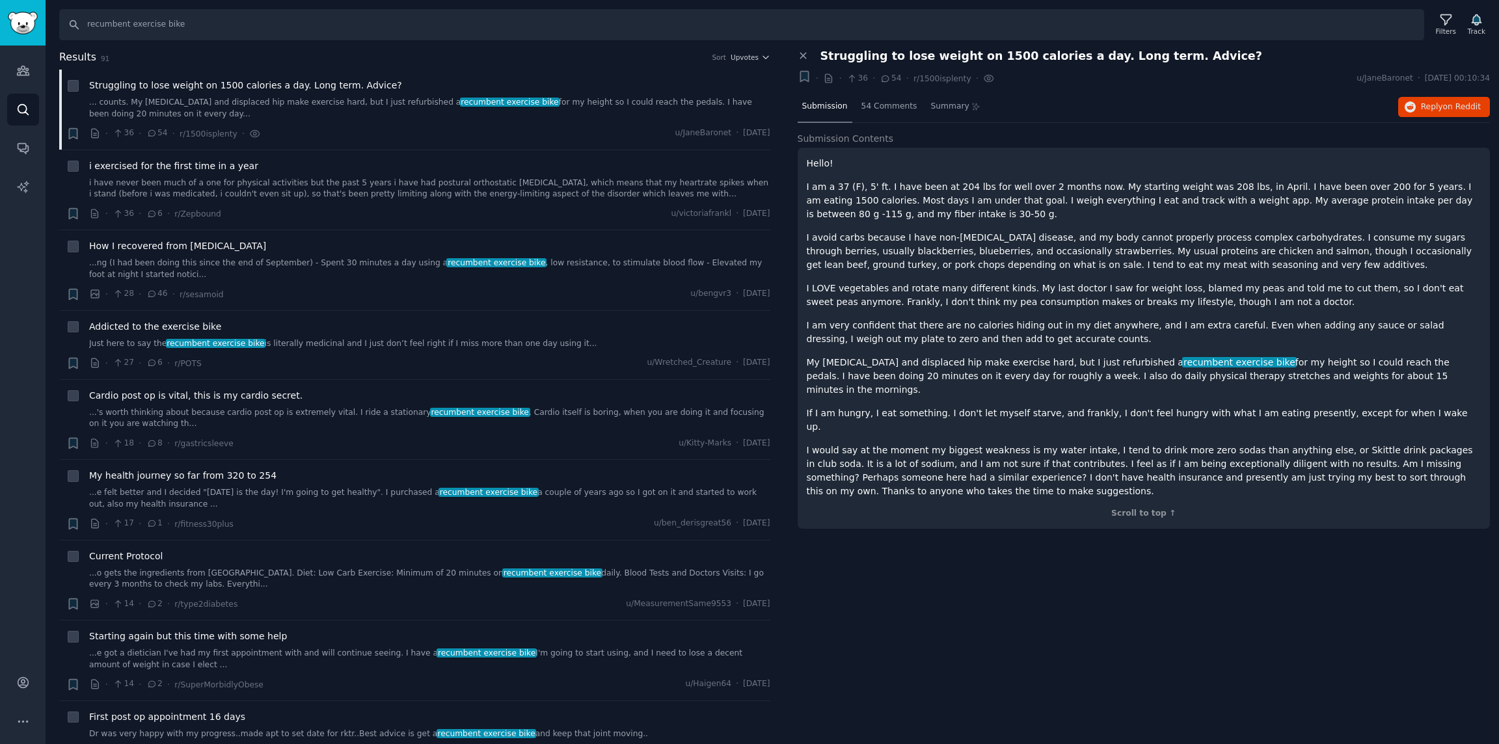
click at [1017, 210] on p "I am a 37 (F), 5' ft. I have been at 204 lbs for well over 2 months now. My sta…" at bounding box center [1144, 200] width 675 height 41
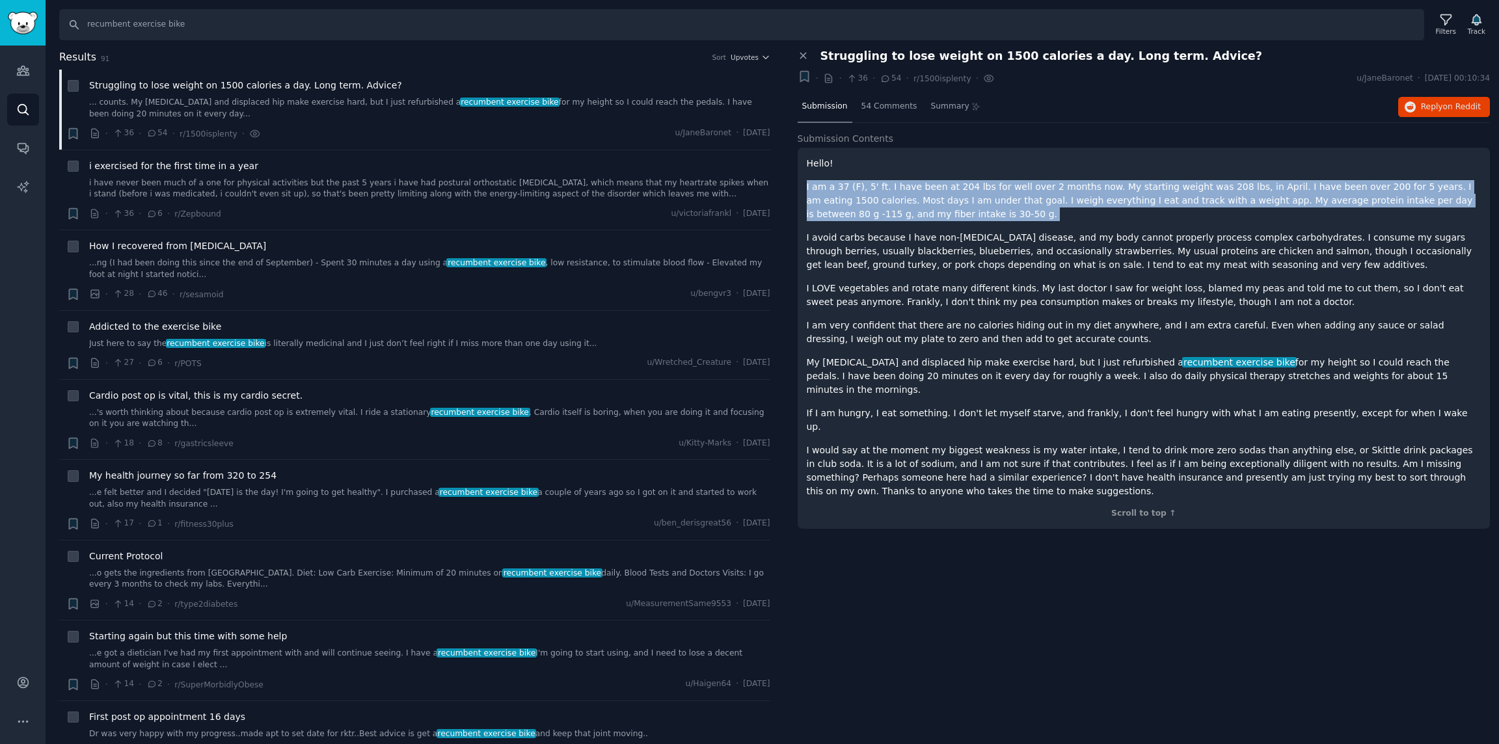
click at [1018, 210] on p "I am a 37 (F), 5' ft. I have been at 204 lbs for well over 2 months now. My sta…" at bounding box center [1144, 200] width 675 height 41
copy div "I am a 37 (F), 5' ft. I have been at 204 lbs for well over 2 months now. My sta…"
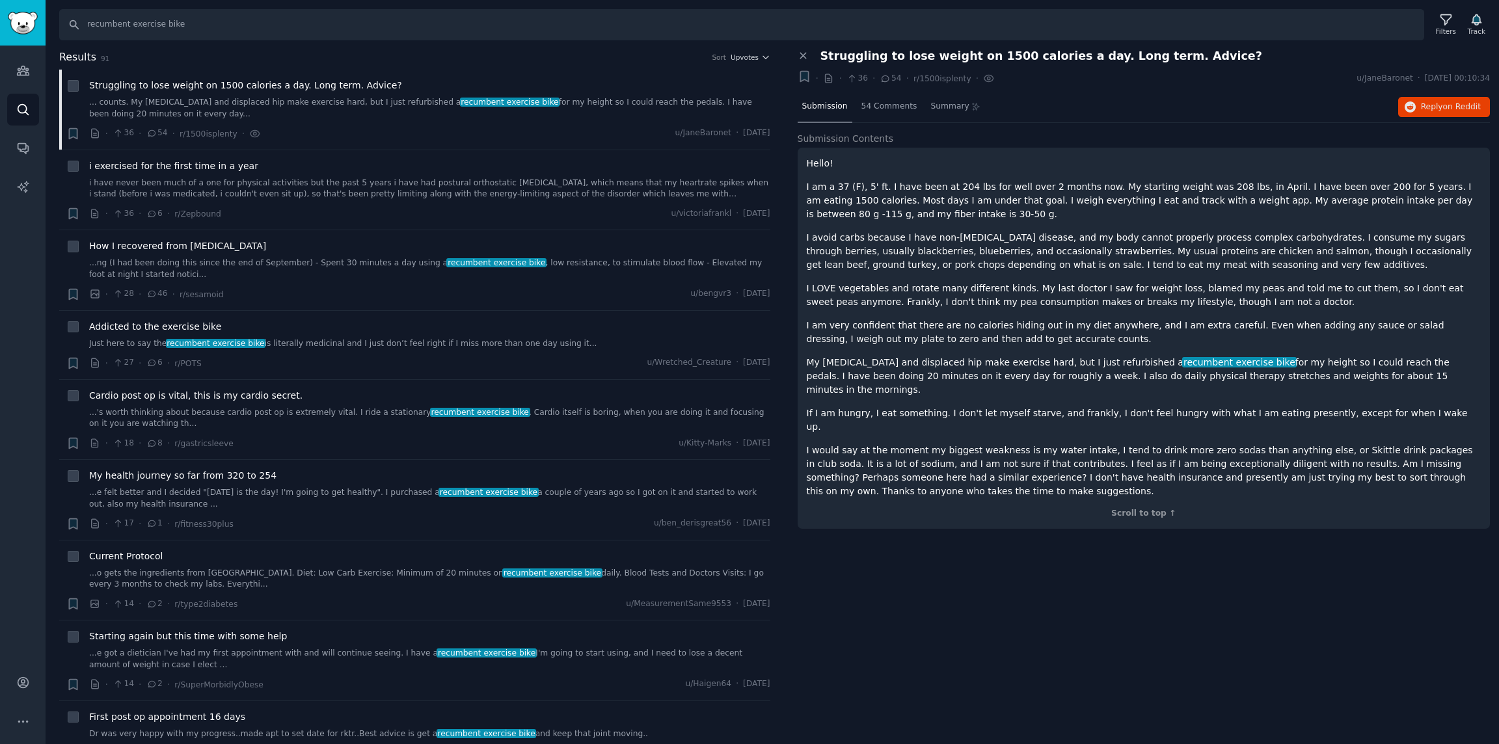
click at [1064, 321] on p "I am very confident that there are no calories hiding out in my diet anywhere, …" at bounding box center [1144, 332] width 675 height 27
click at [1438, 115] on button "Reply on Reddit" at bounding box center [1444, 107] width 92 height 21
